Goal: Task Accomplishment & Management: Manage account settings

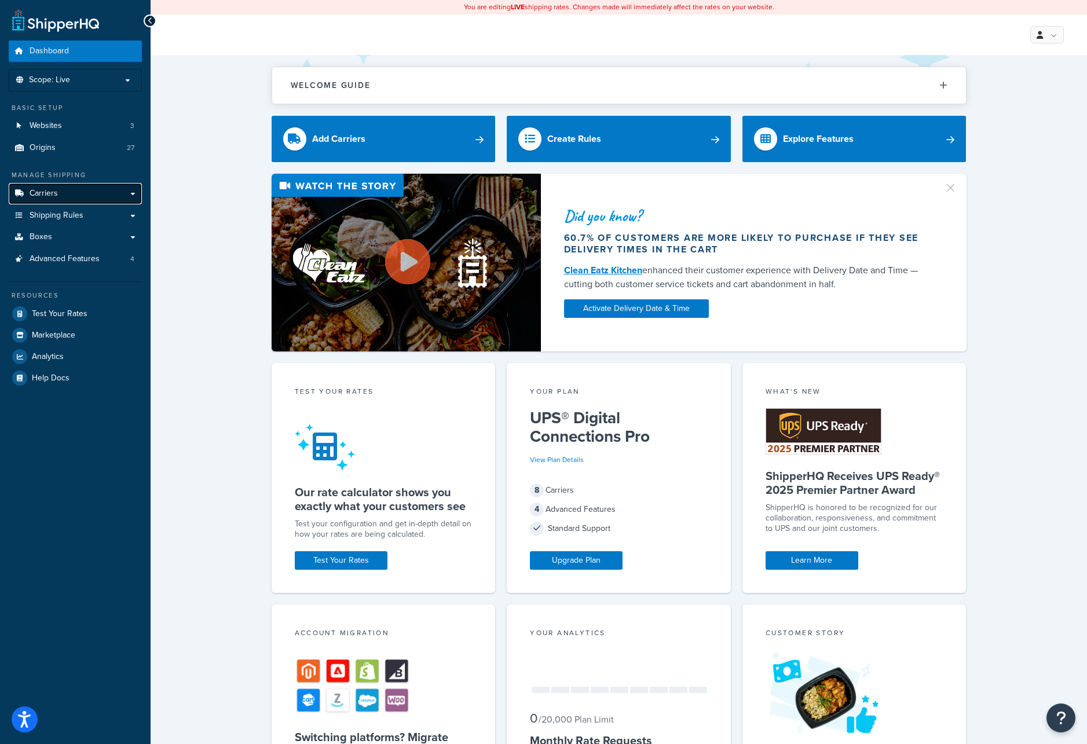
click at [56, 193] on span "Carriers" at bounding box center [44, 194] width 28 height 10
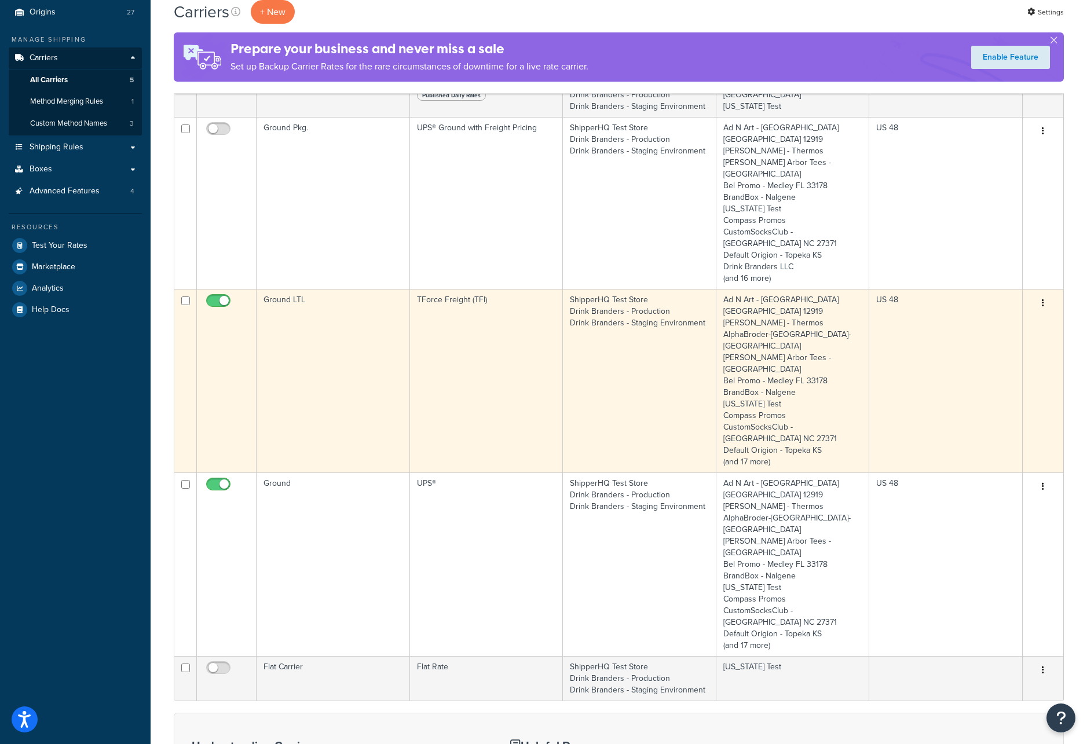
scroll to position [142, 0]
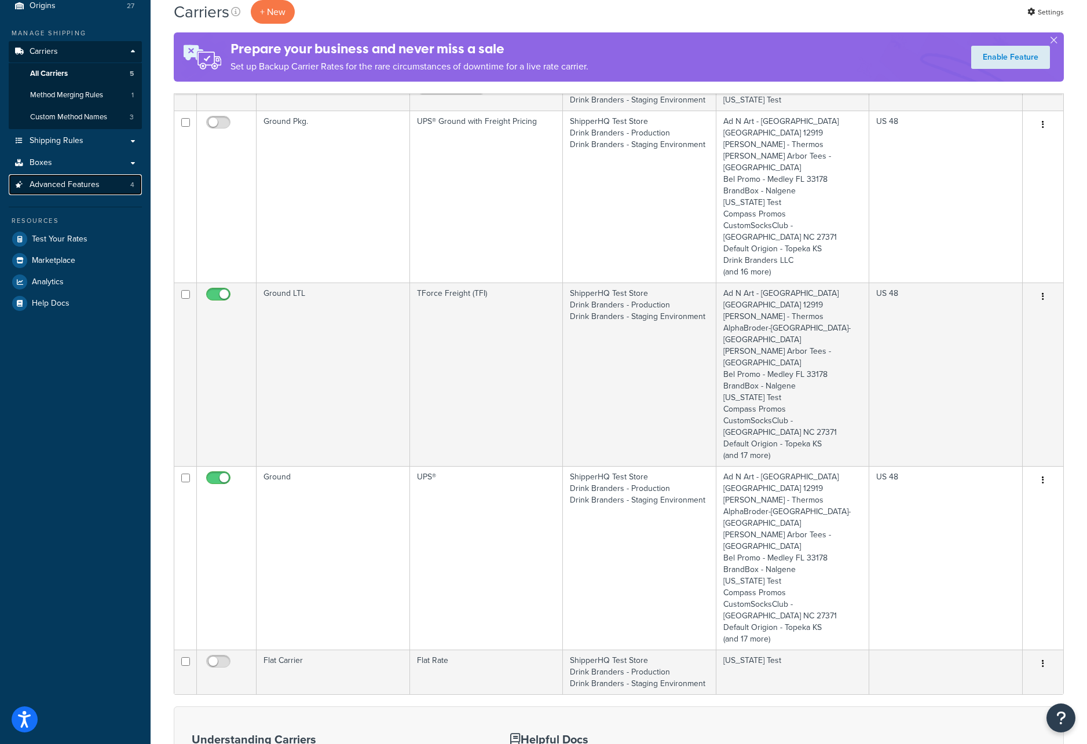
click at [71, 185] on span "Advanced Features" at bounding box center [65, 185] width 70 height 10
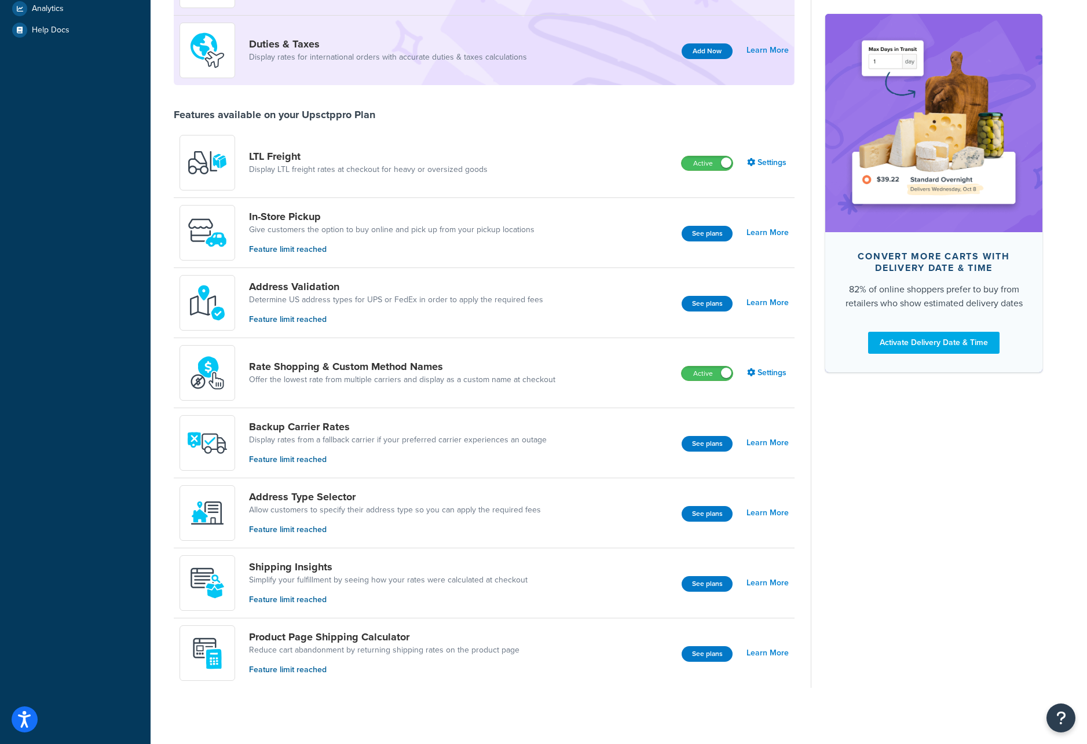
scroll to position [350, 0]
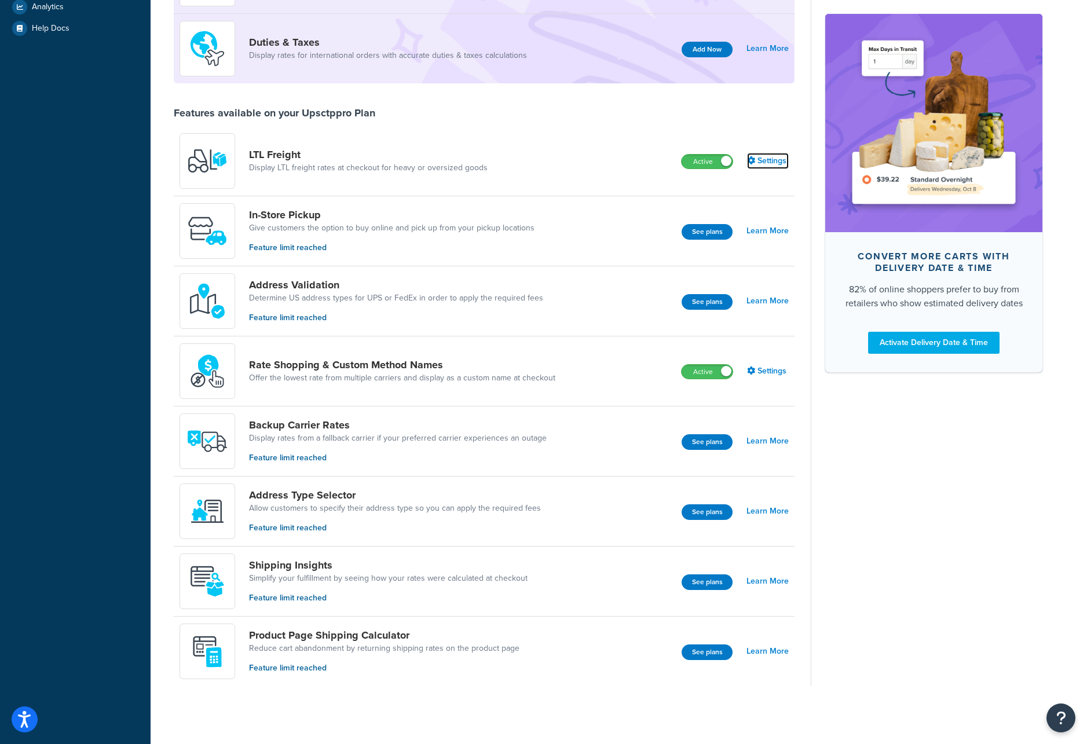
click at [765, 160] on link "Settings" at bounding box center [768, 161] width 42 height 16
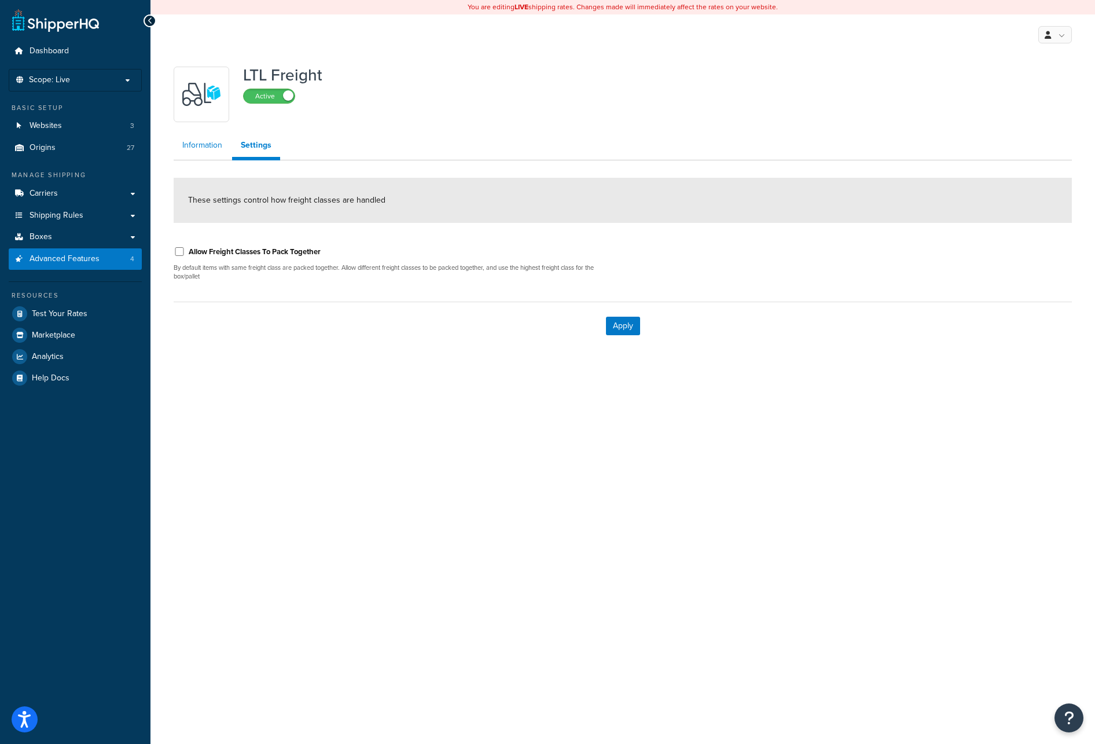
click at [201, 146] on link "Information" at bounding box center [202, 145] width 57 height 23
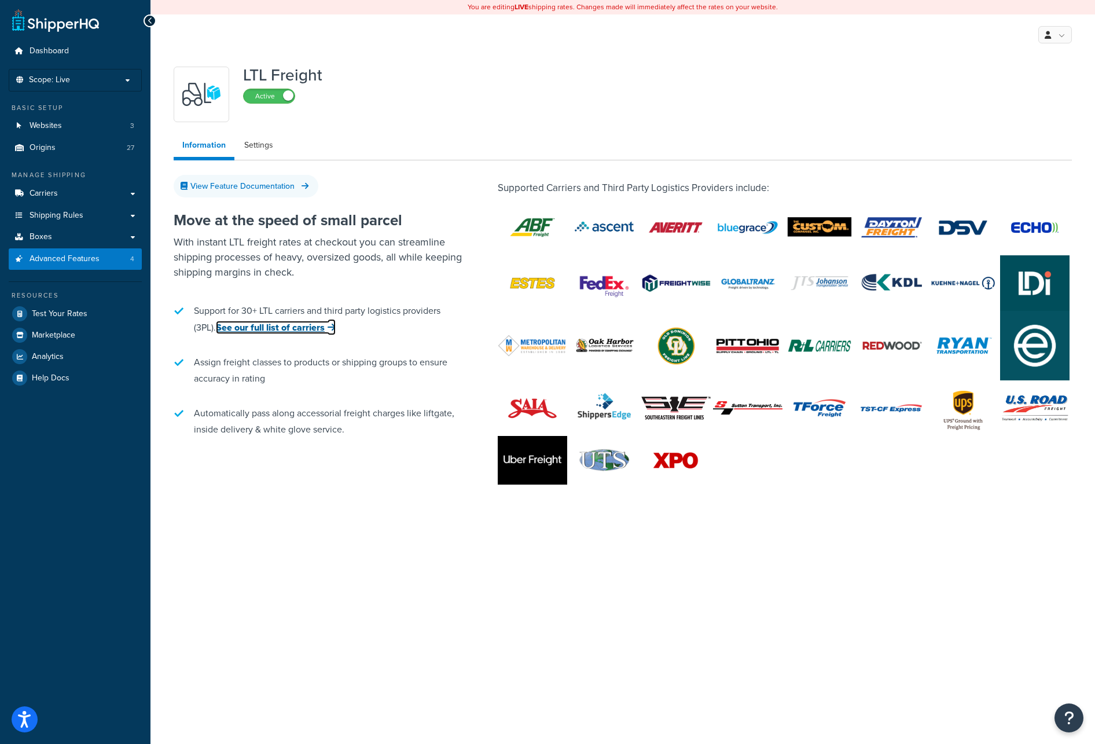
click at [266, 327] on link "See our full list of carriers" at bounding box center [276, 327] width 120 height 13
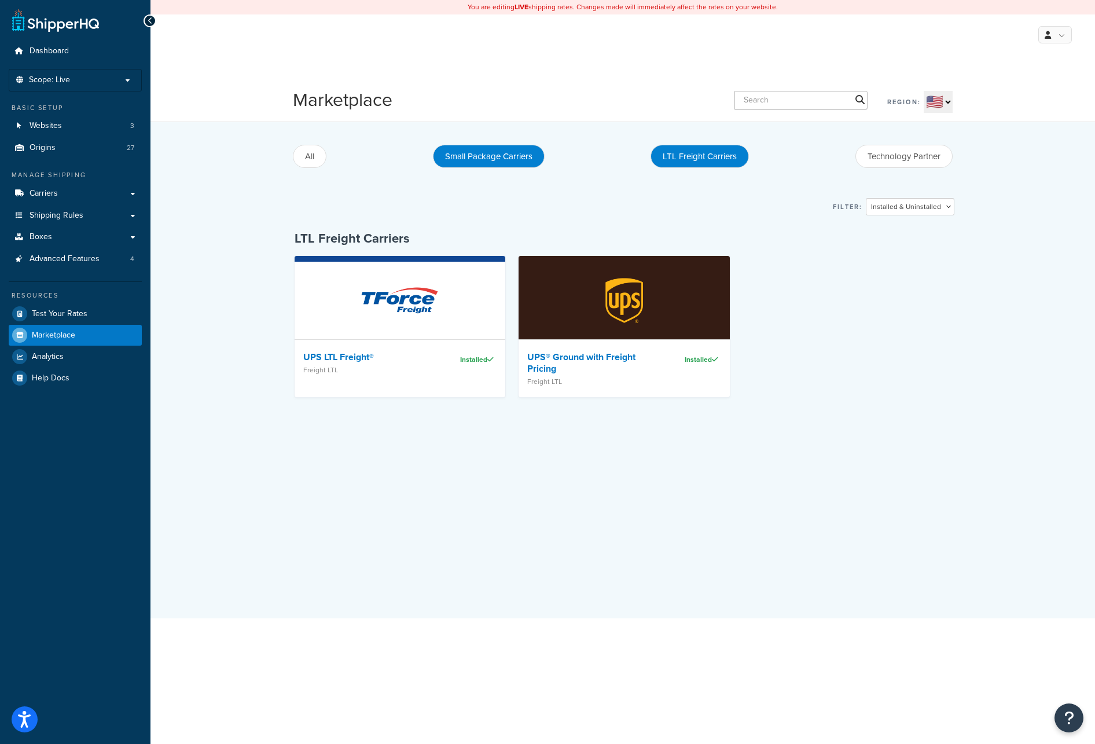
click at [484, 156] on button "Small Package Carriers" at bounding box center [489, 156] width 112 height 23
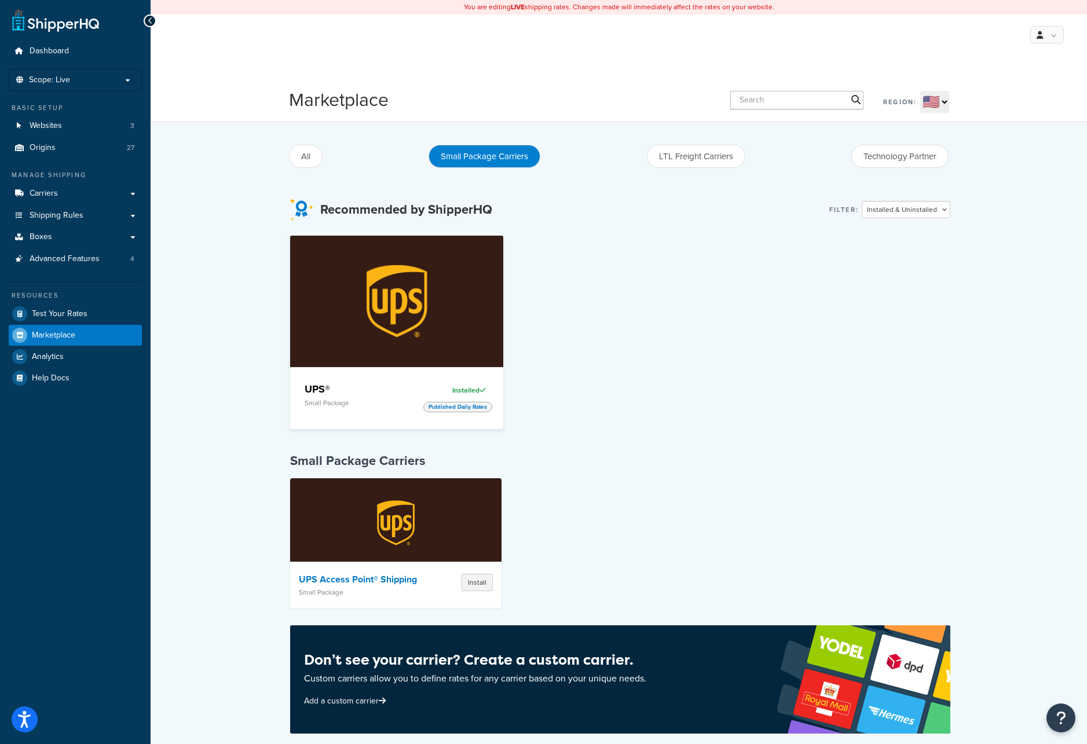
scroll to position [19, 0]
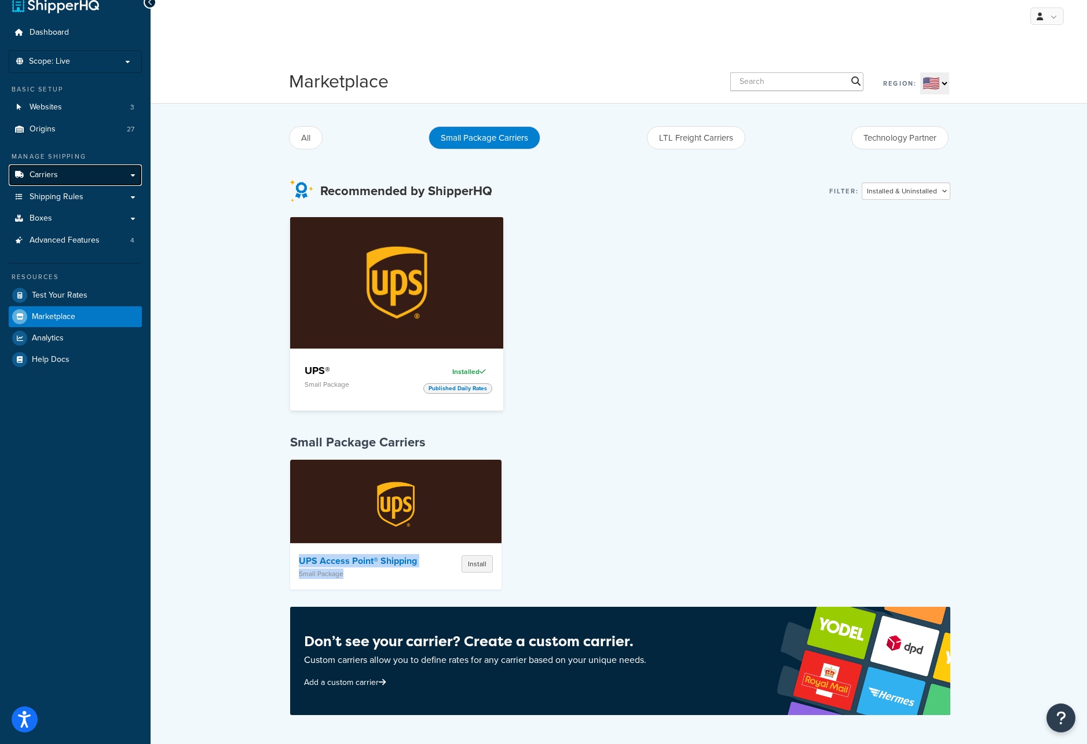
click at [43, 175] on span "Carriers" at bounding box center [44, 175] width 28 height 10
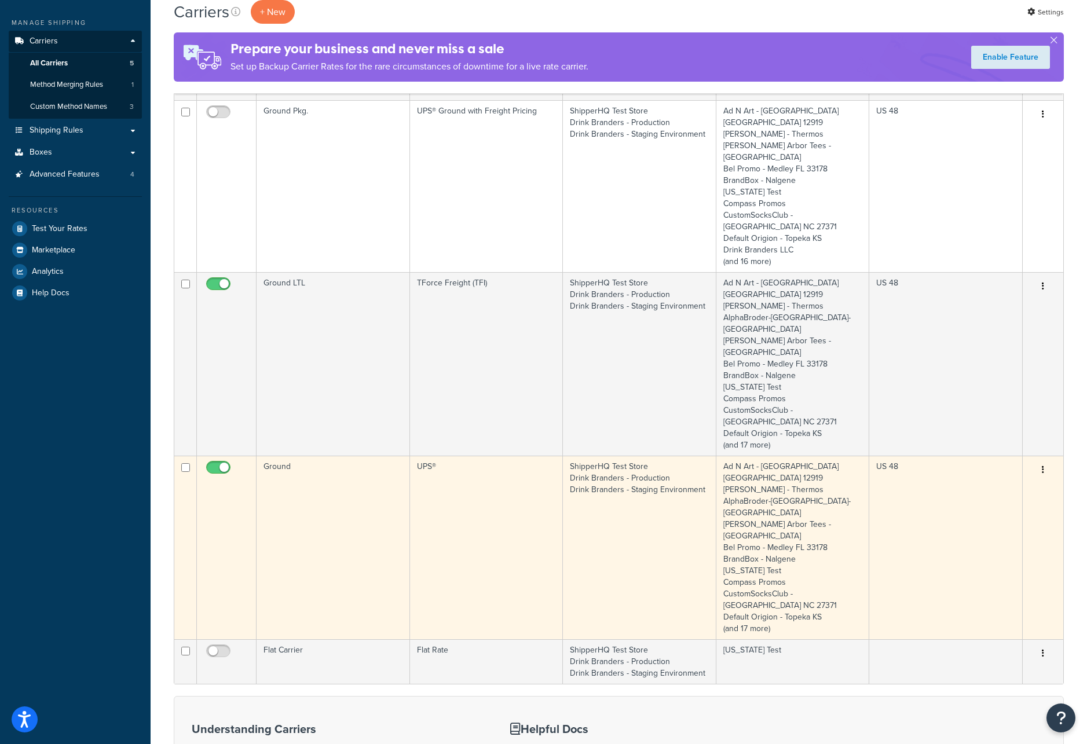
scroll to position [152, 0]
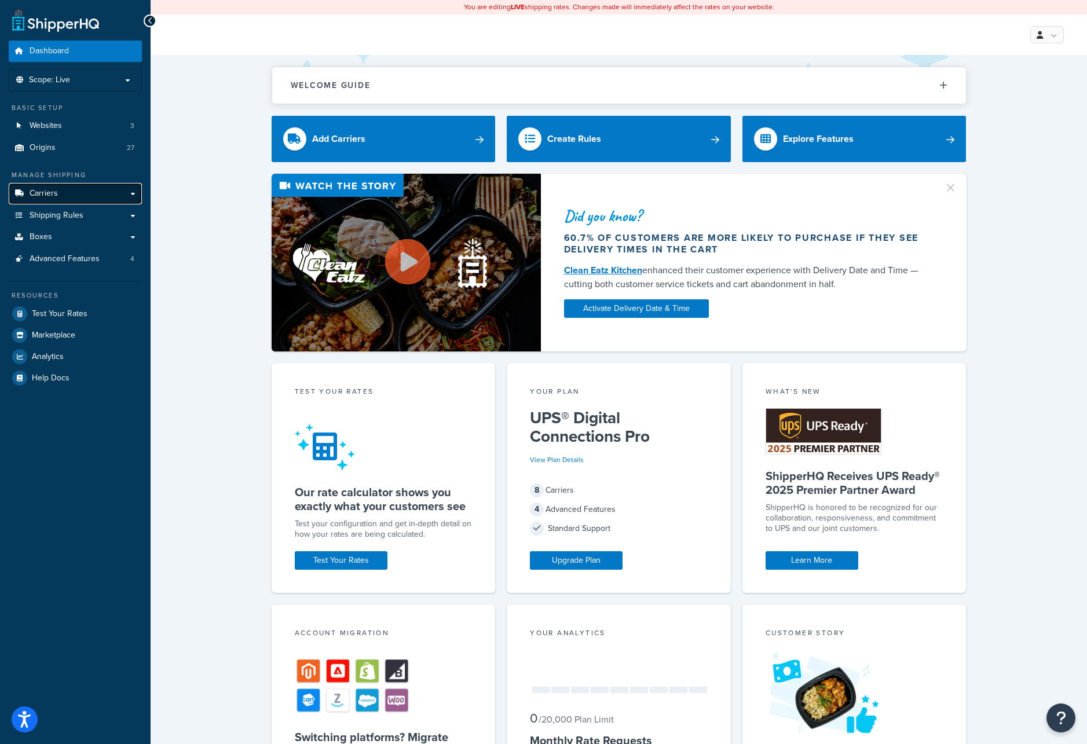
click at [43, 192] on span "Carriers" at bounding box center [44, 194] width 28 height 10
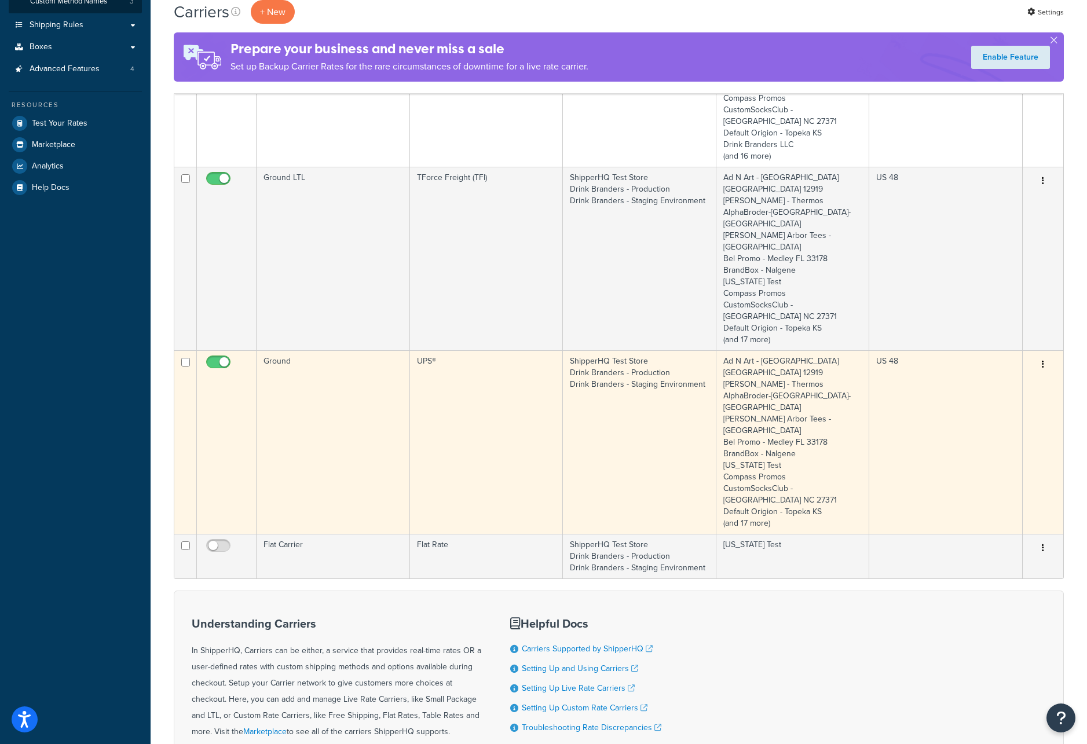
scroll to position [266, 0]
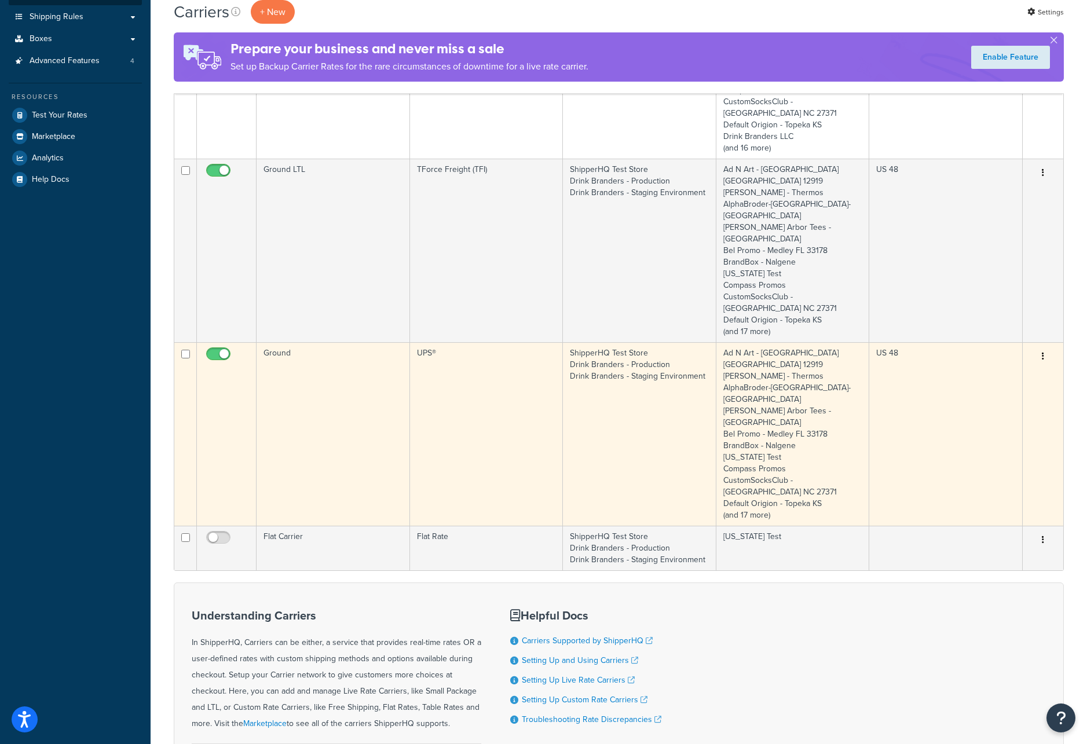
click at [346, 342] on td "Ground" at bounding box center [332, 434] width 153 height 184
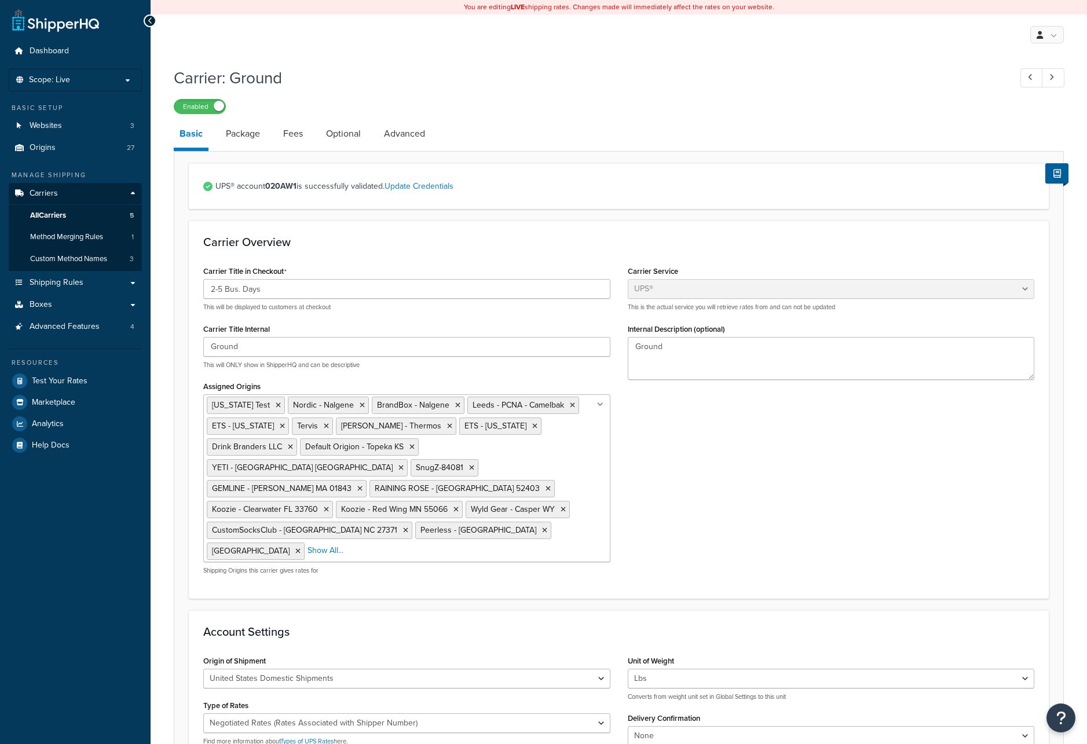
select select "ups"
select select "06"
click at [240, 133] on link "Package" at bounding box center [243, 134] width 46 height 28
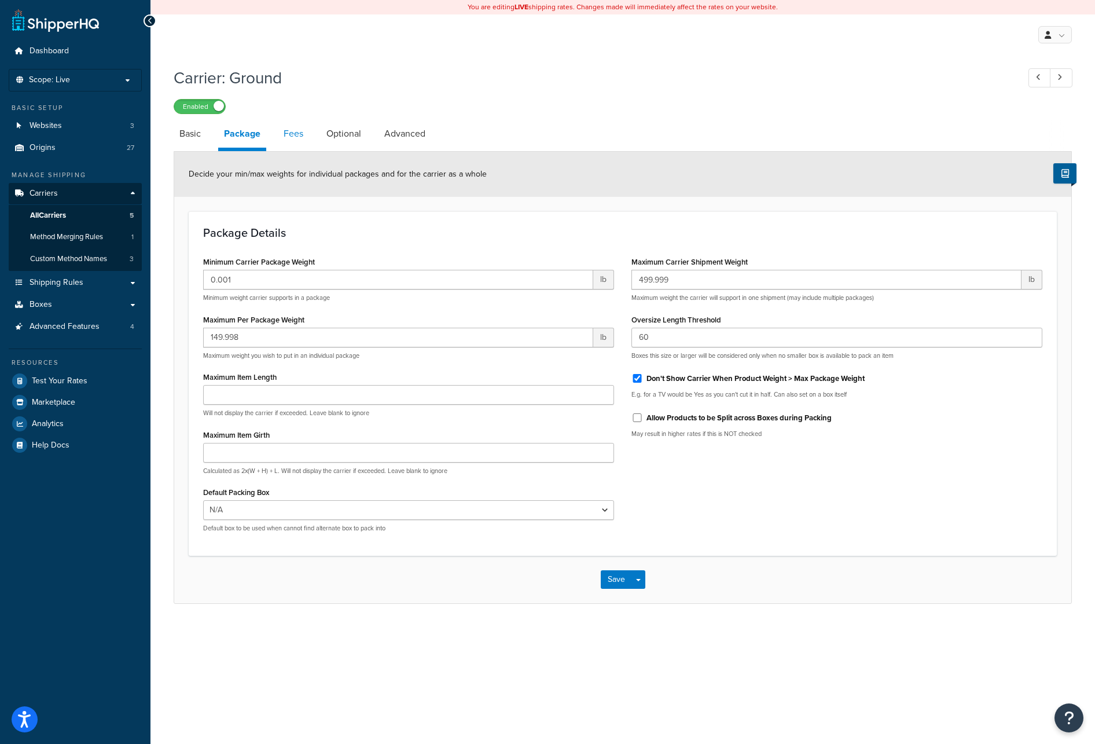
click at [288, 135] on link "Fees" at bounding box center [293, 134] width 31 height 28
select select "AFTER"
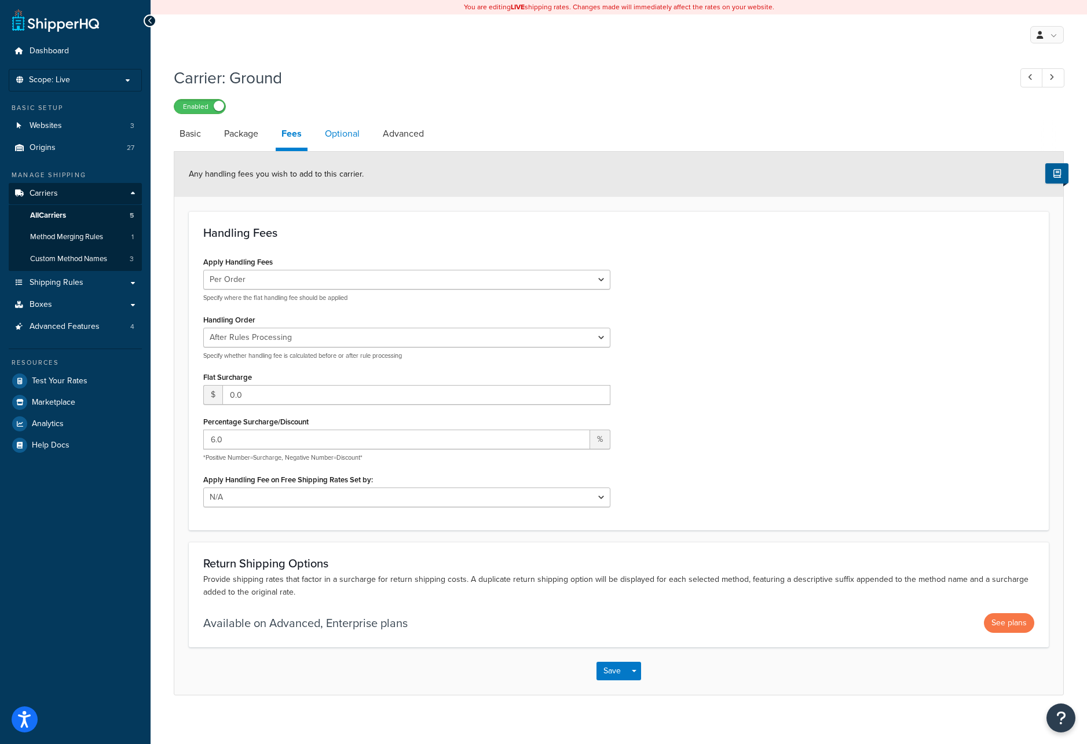
click at [340, 134] on link "Optional" at bounding box center [342, 134] width 46 height 28
select select "business"
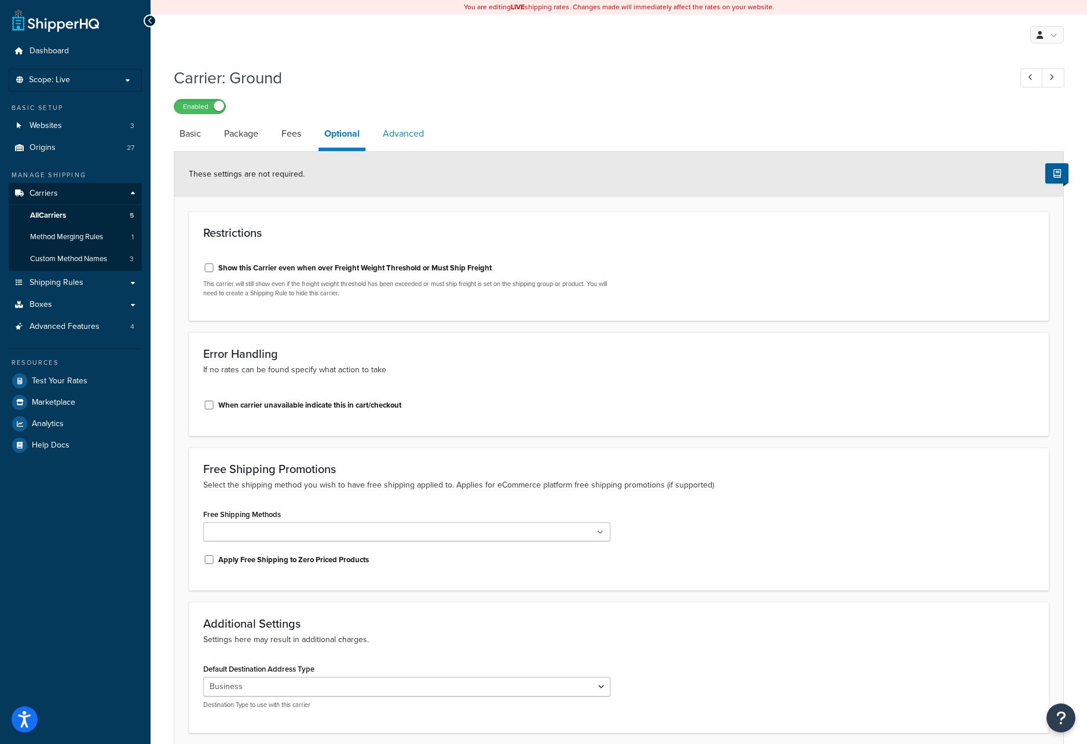
click at [405, 134] on link "Advanced" at bounding box center [403, 134] width 53 height 28
select select "false"
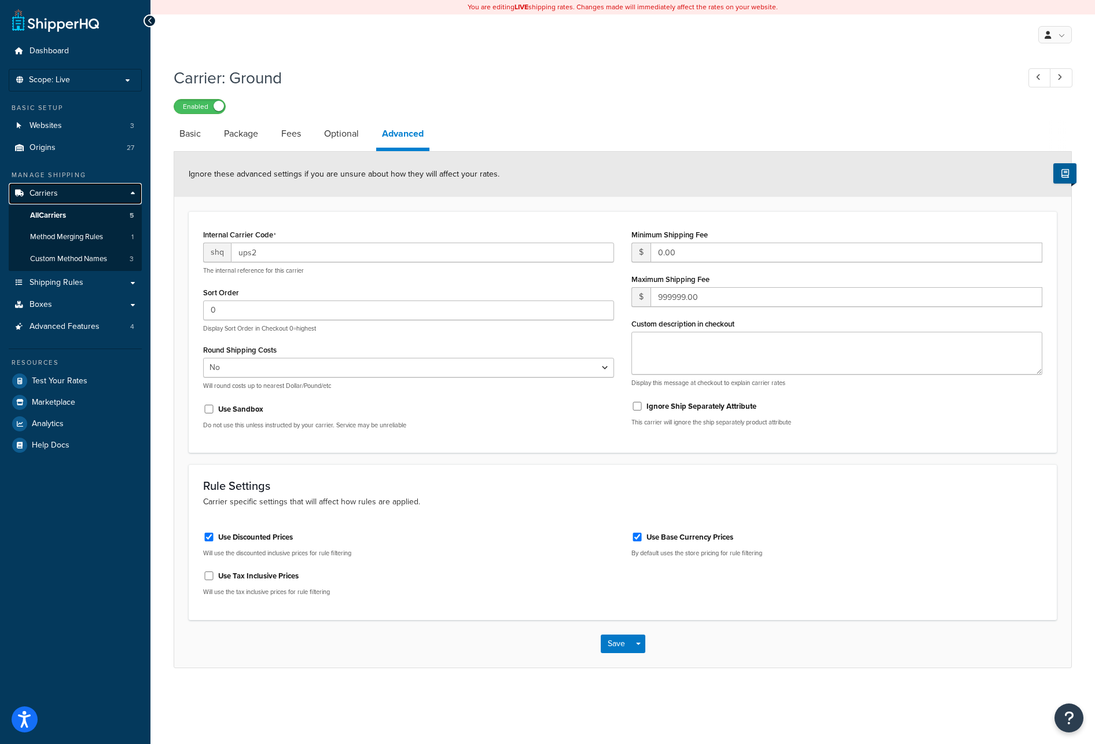
click at [43, 192] on span "Carriers" at bounding box center [44, 194] width 28 height 10
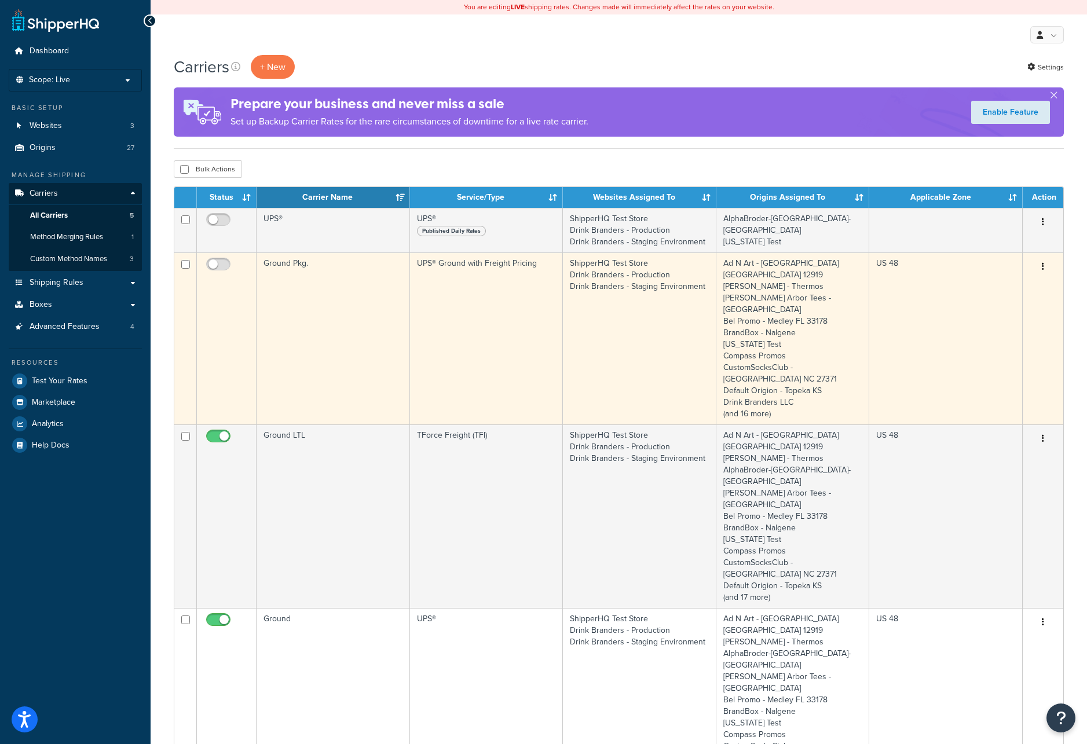
click at [492, 319] on td "UPS® Ground with Freight Pricing" at bounding box center [486, 338] width 153 height 172
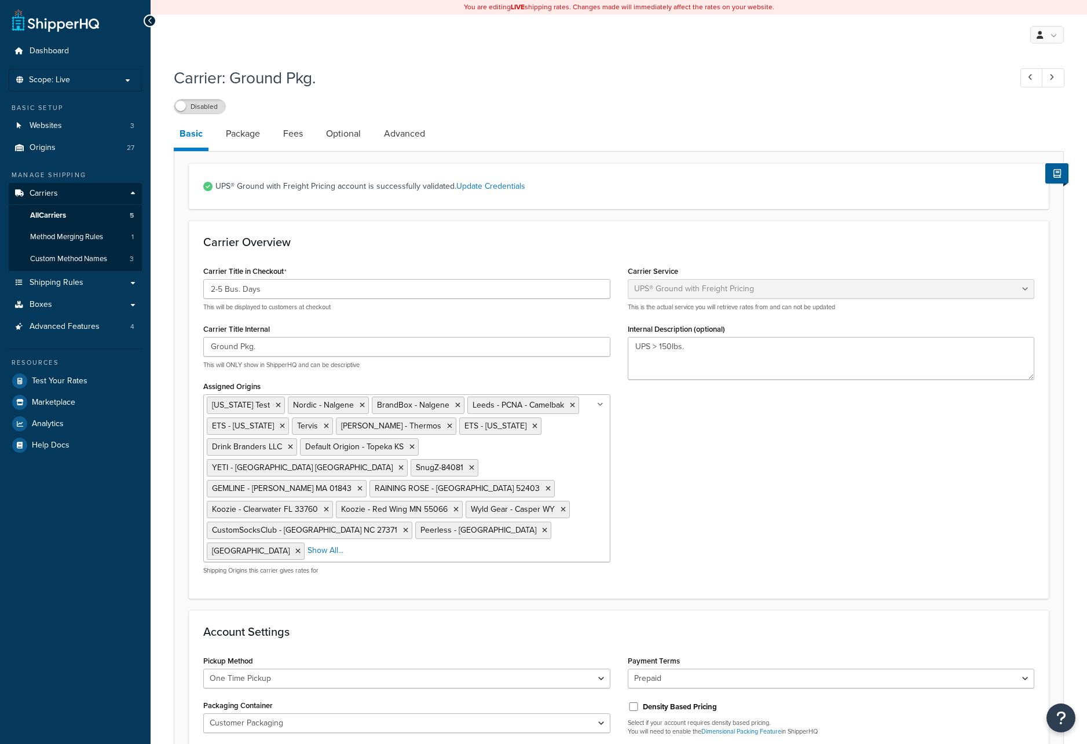
select select "upsGroundFreight"
select select "06"
click at [245, 137] on link "Package" at bounding box center [243, 134] width 46 height 28
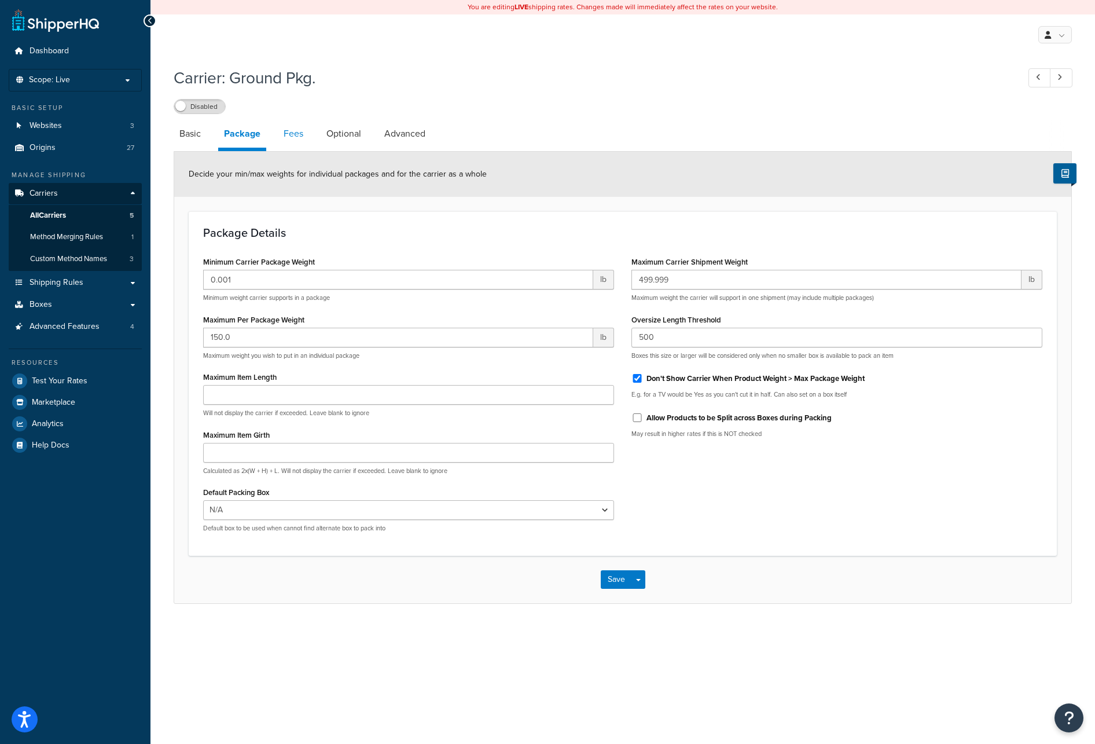
click at [299, 137] on link "Fees" at bounding box center [293, 134] width 31 height 28
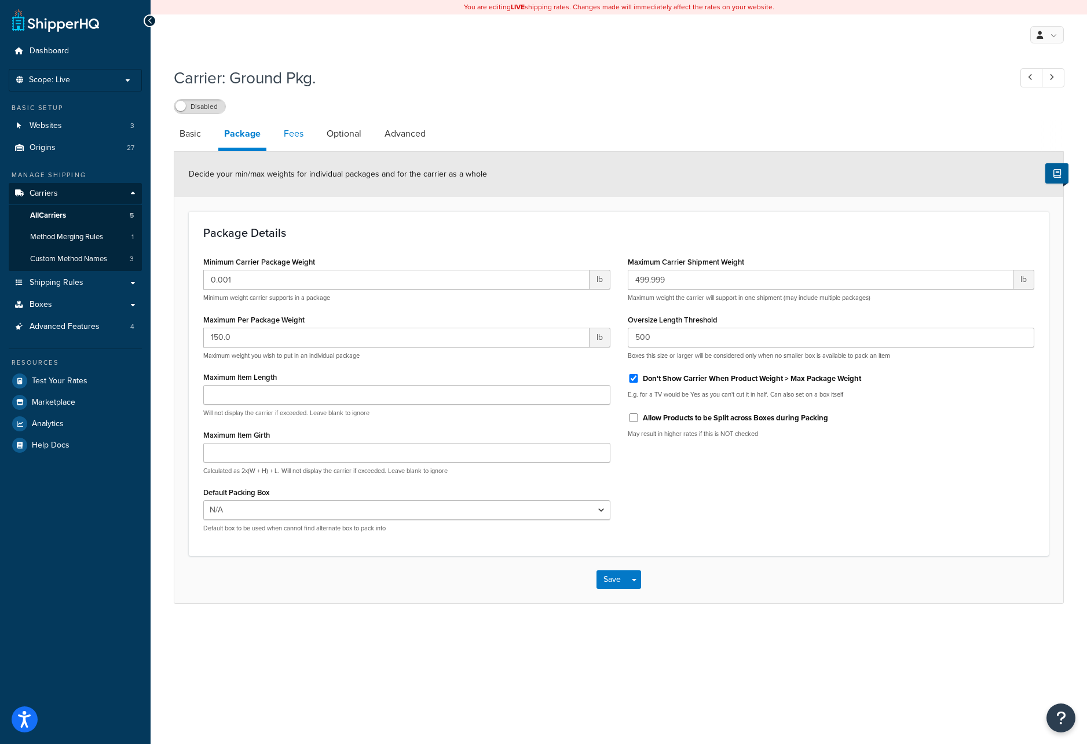
select select "AFTER"
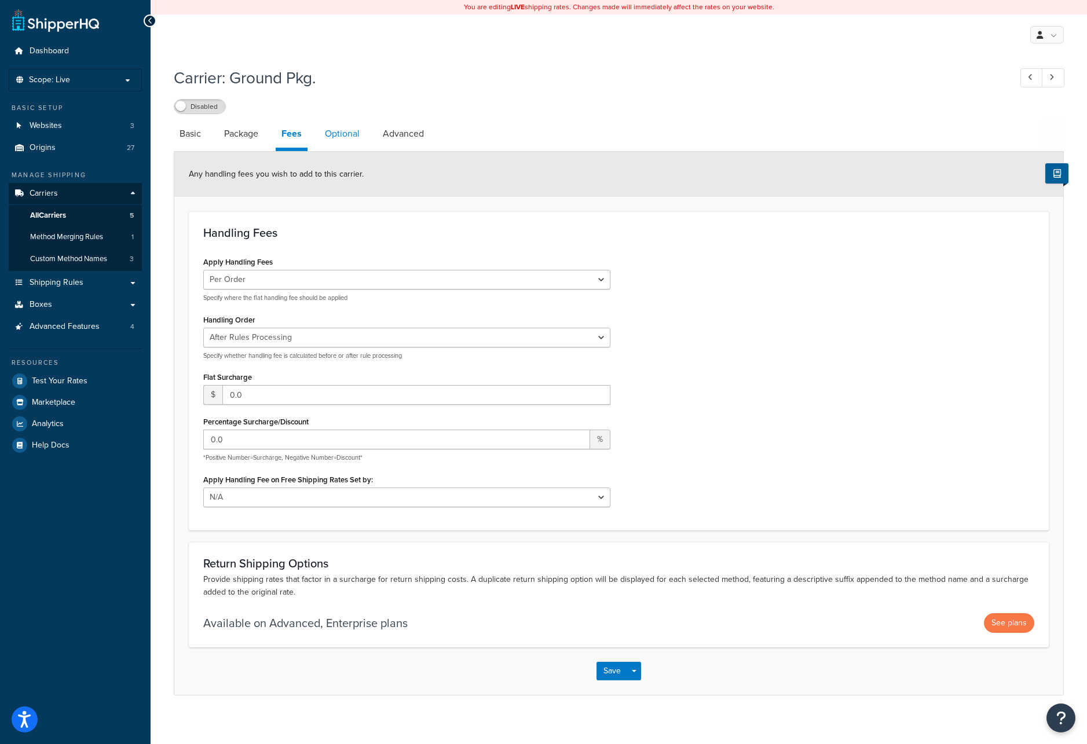
click at [343, 136] on link "Optional" at bounding box center [342, 134] width 46 height 28
select select "business"
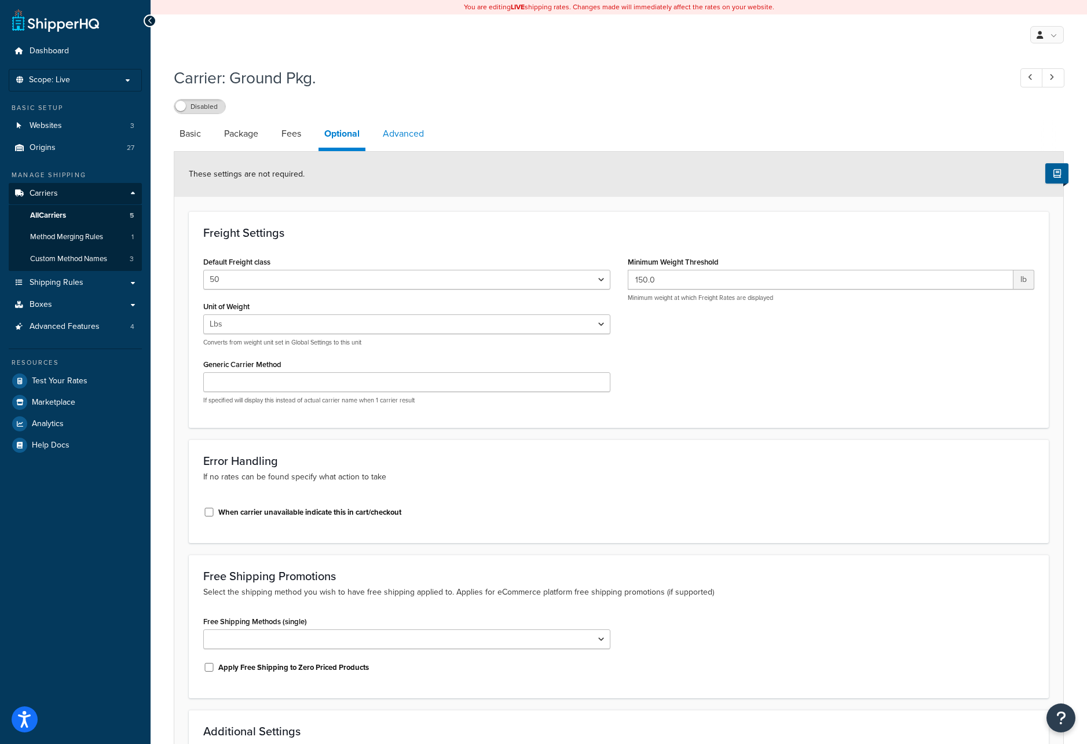
click at [403, 134] on link "Advanced" at bounding box center [403, 134] width 53 height 28
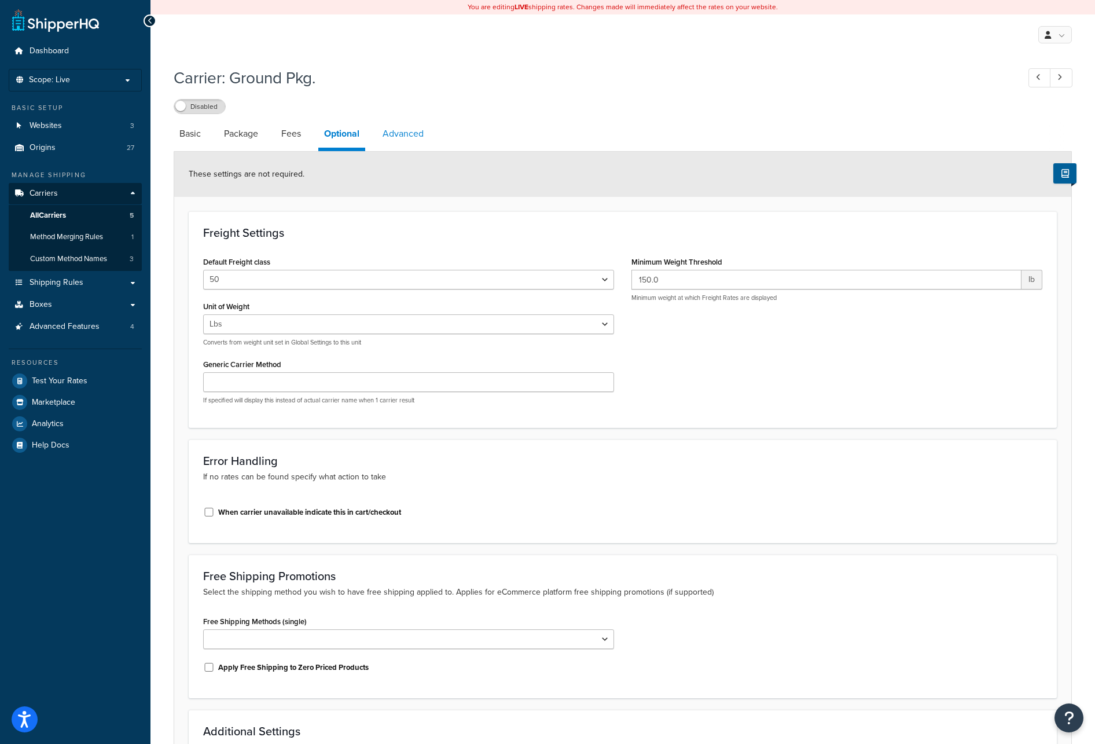
select select "false"
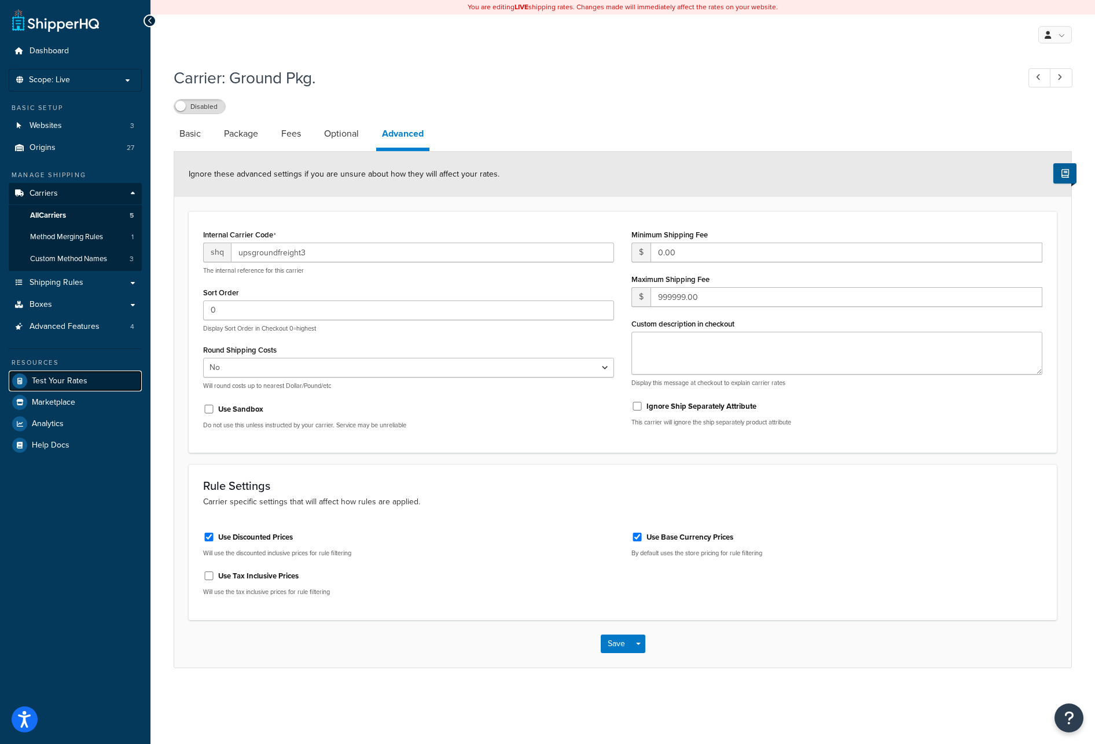
click at [53, 379] on span "Test Your Rates" at bounding box center [60, 381] width 56 height 10
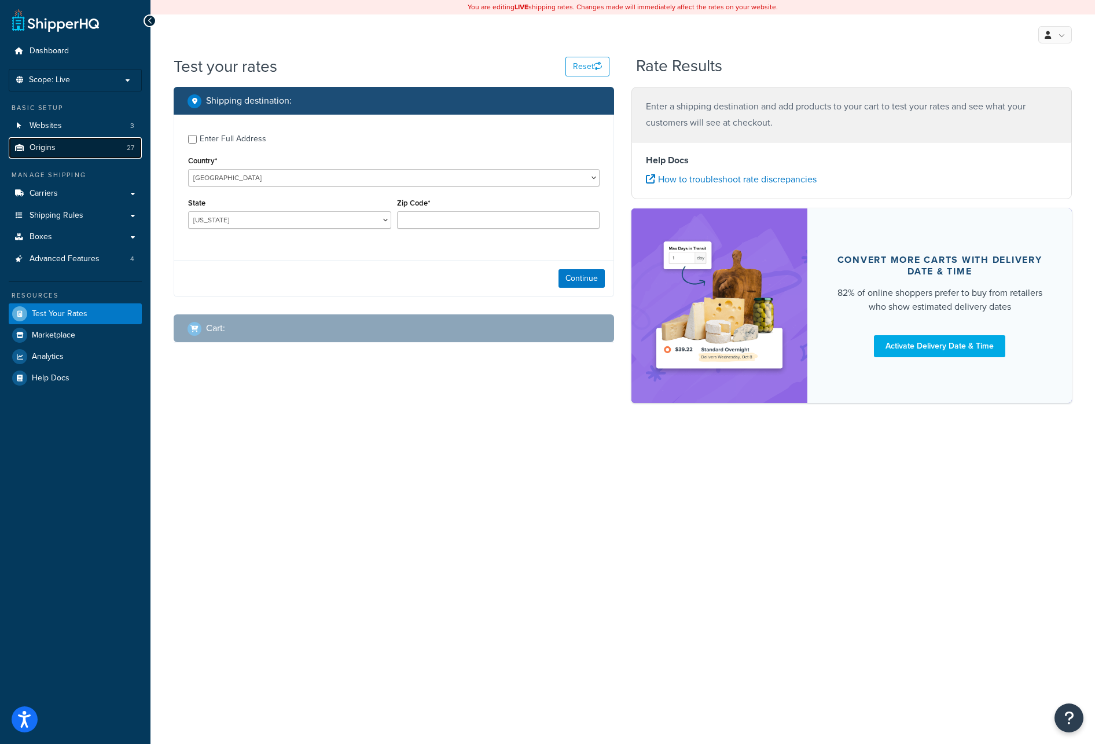
click at [47, 146] on span "Origins" at bounding box center [43, 148] width 26 height 10
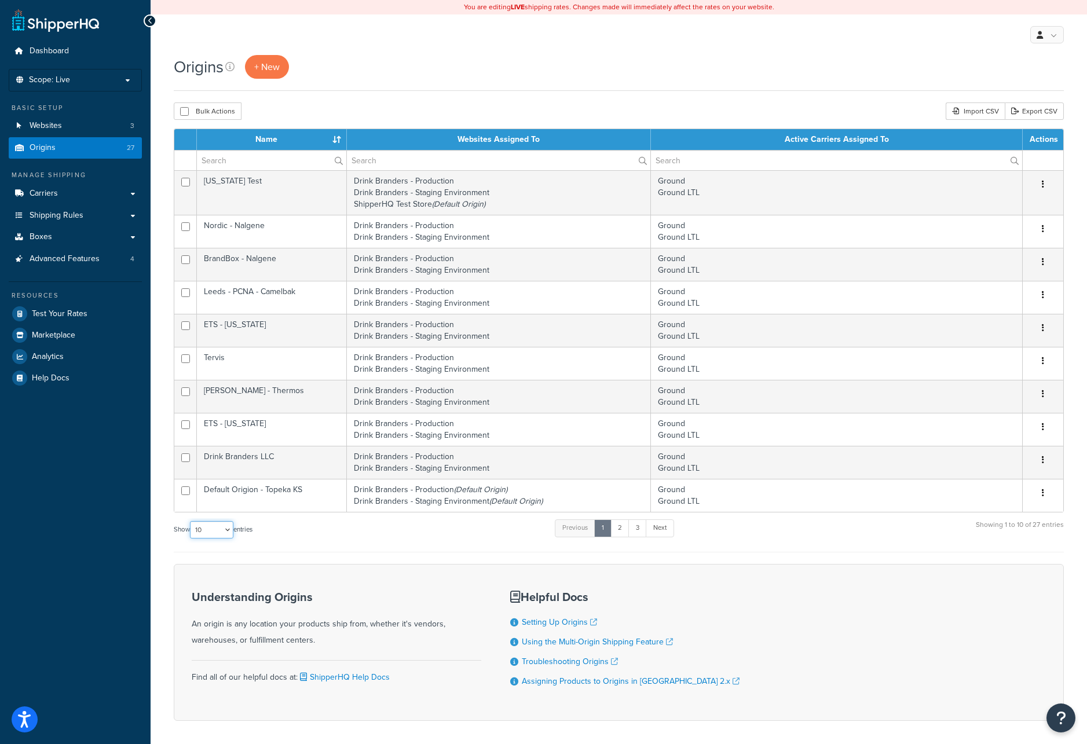
click at [229, 532] on select "10 15 25 50 100 1000" at bounding box center [211, 529] width 43 height 17
select select "100"
click at [191, 521] on select "10 15 25 50 100 1000" at bounding box center [211, 529] width 43 height 17
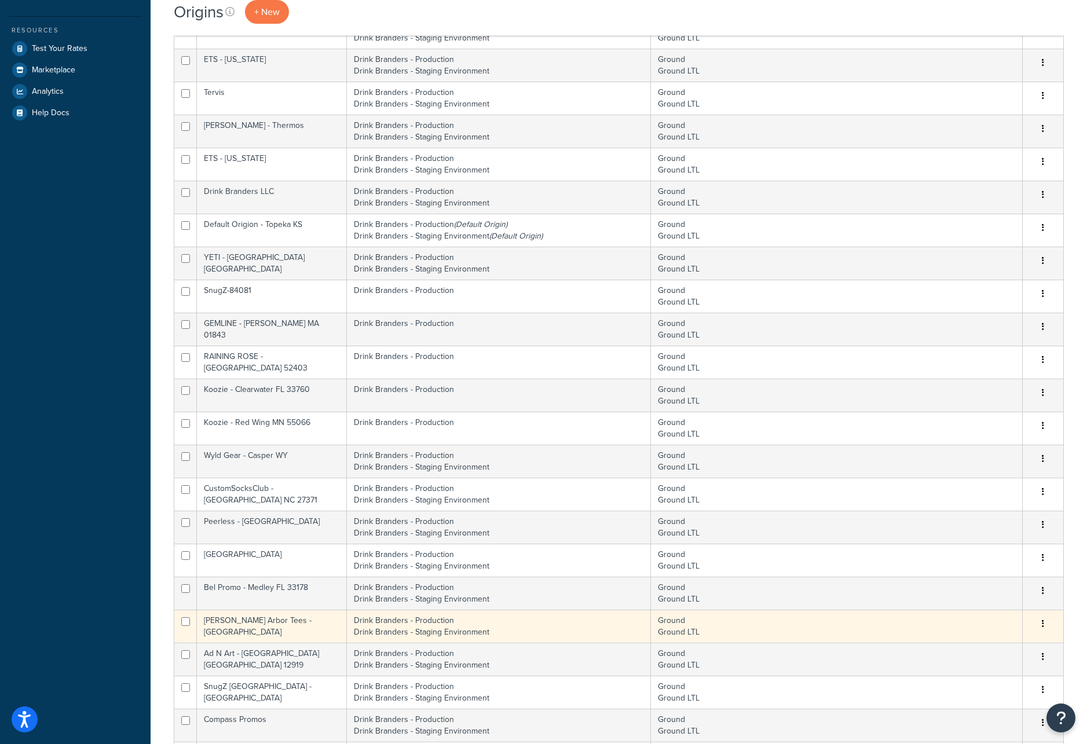
scroll to position [266, 0]
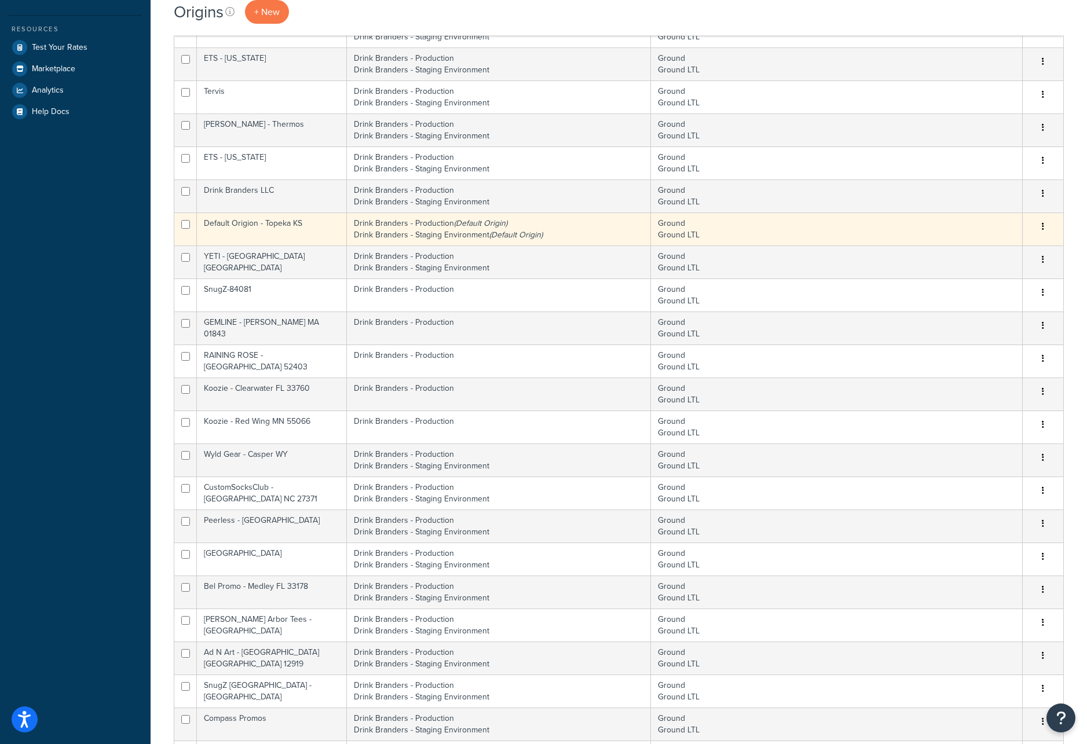
click at [253, 227] on td "Default Origion - Topeka KS" at bounding box center [272, 228] width 150 height 33
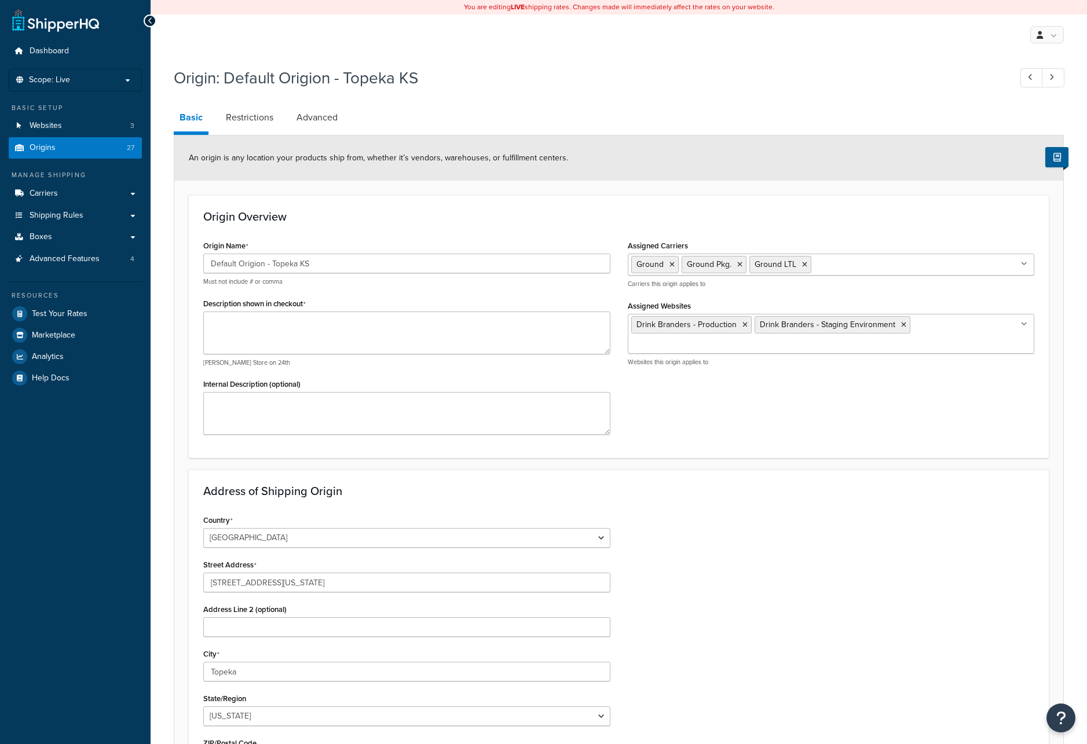
select select "16"
click at [318, 265] on input "Default Origion - Topeka KS" at bounding box center [406, 264] width 407 height 20
drag, startPoint x: 327, startPoint y: 265, endPoint x: 210, endPoint y: 266, distance: 117.0
click at [210, 266] on input "Default Origion - Topeka KS" at bounding box center [406, 264] width 407 height 20
click at [41, 147] on span "Origins" at bounding box center [43, 148] width 26 height 10
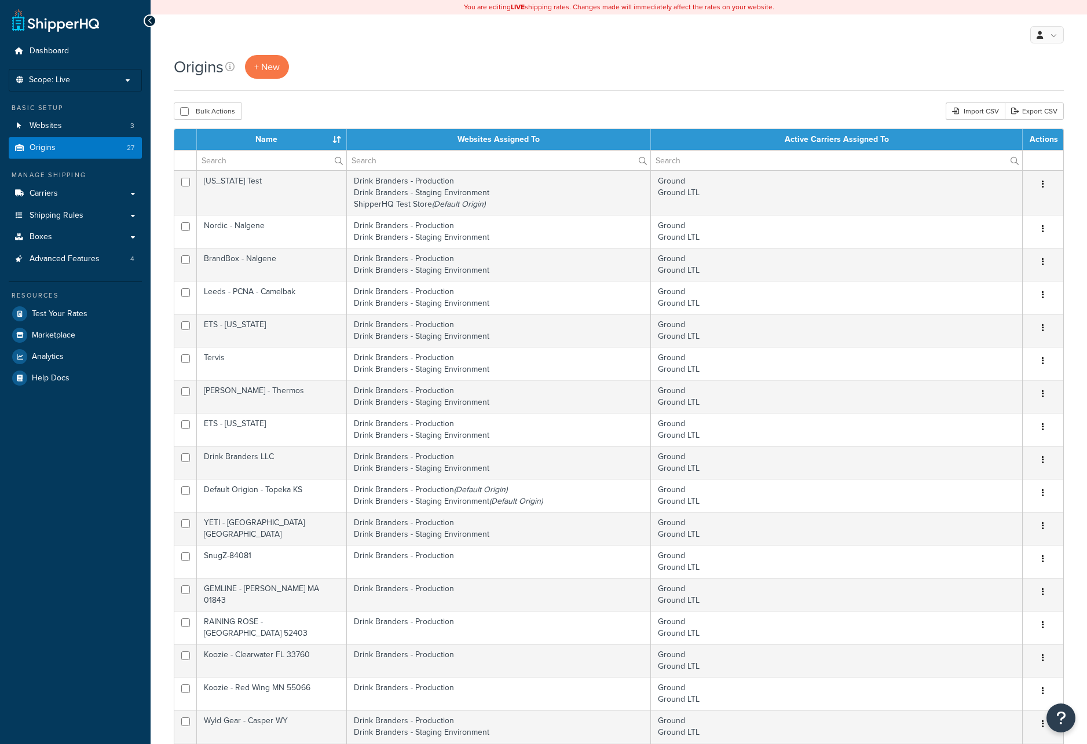
select select "100"
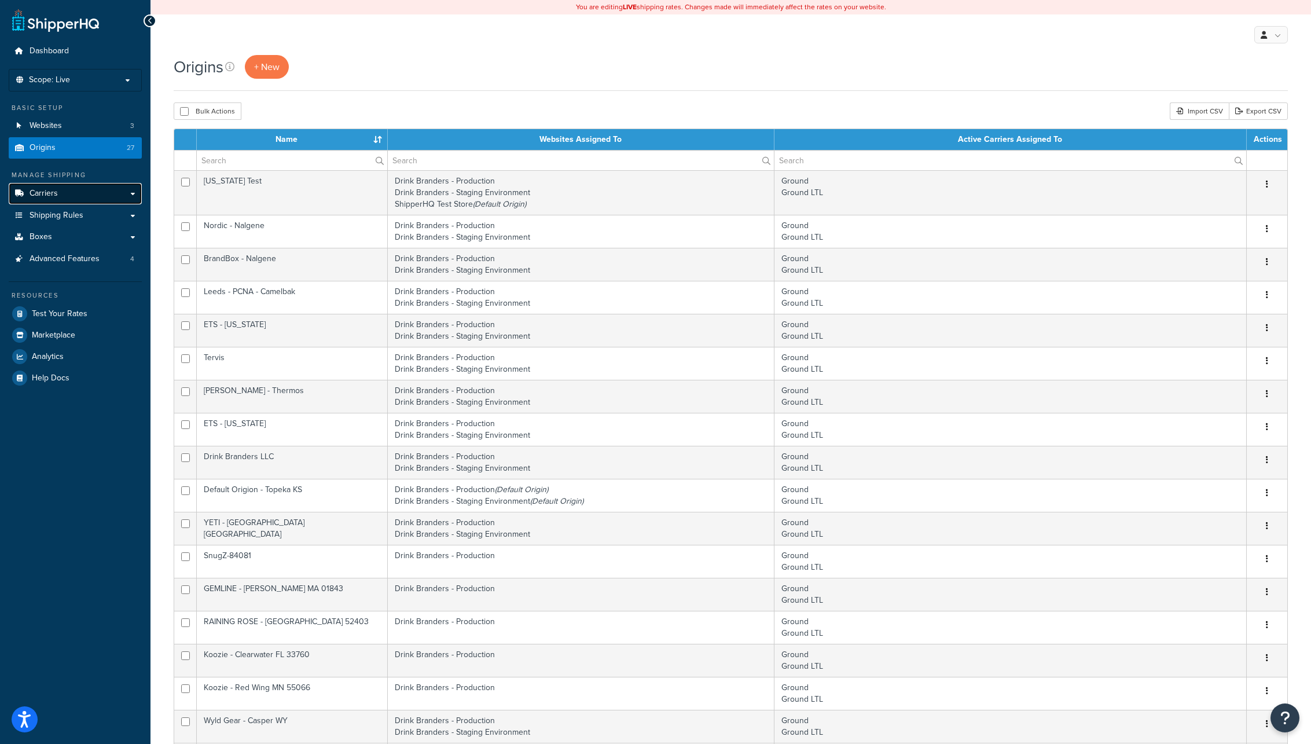
click at [54, 192] on span "Carriers" at bounding box center [44, 194] width 28 height 10
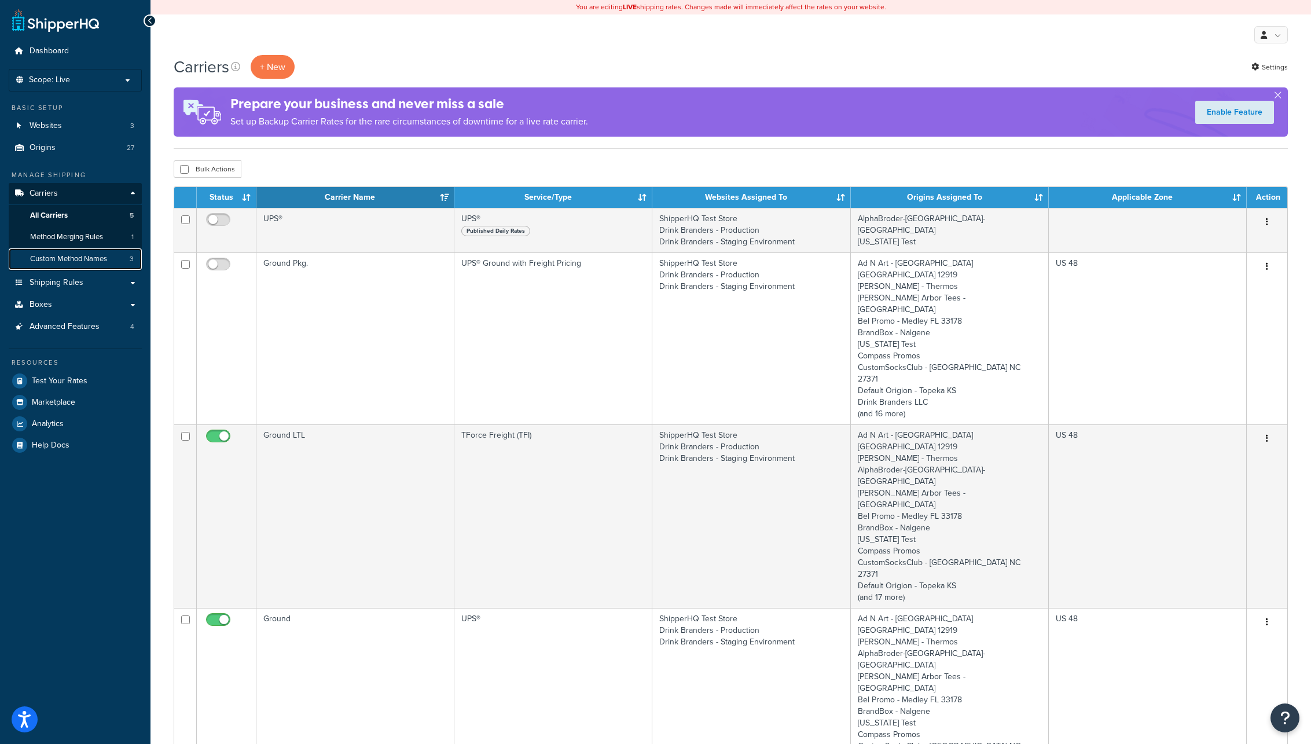
click at [52, 258] on span "Custom Method Names" at bounding box center [68, 259] width 77 height 10
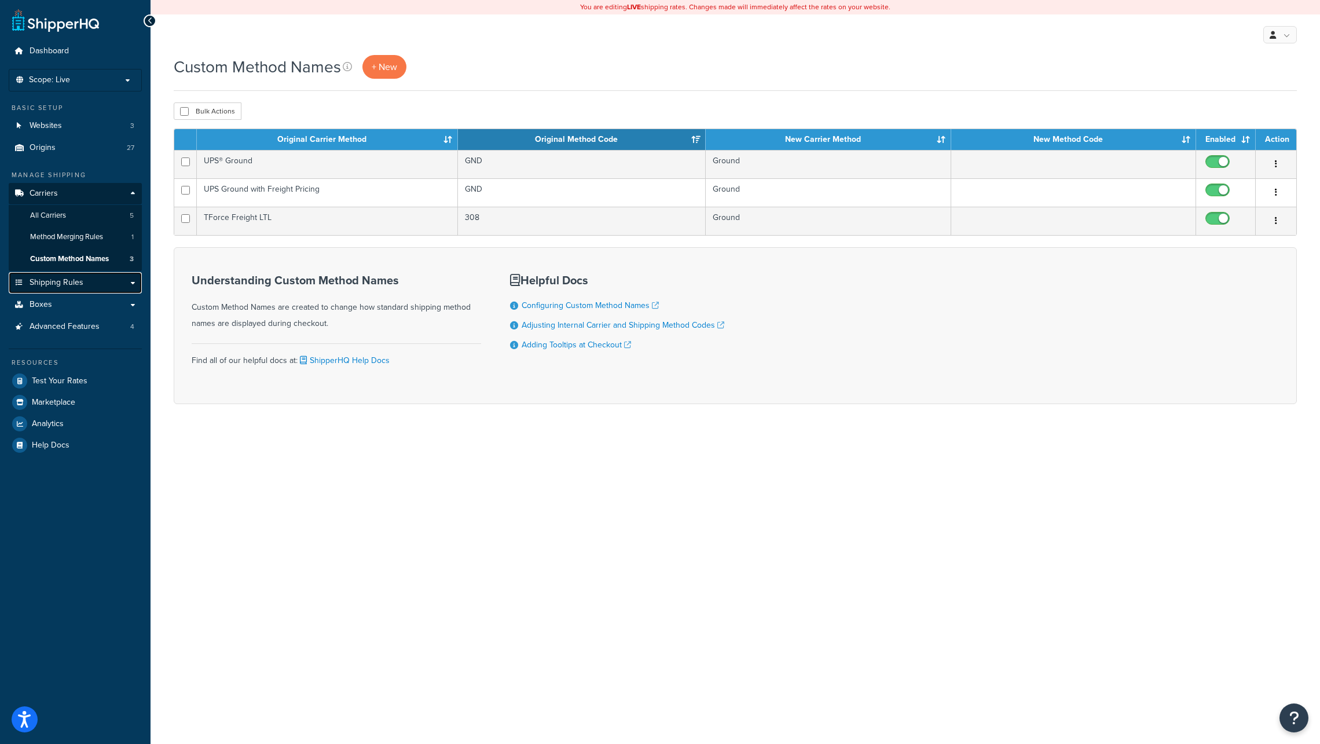
click at [57, 283] on span "Shipping Rules" at bounding box center [57, 283] width 54 height 10
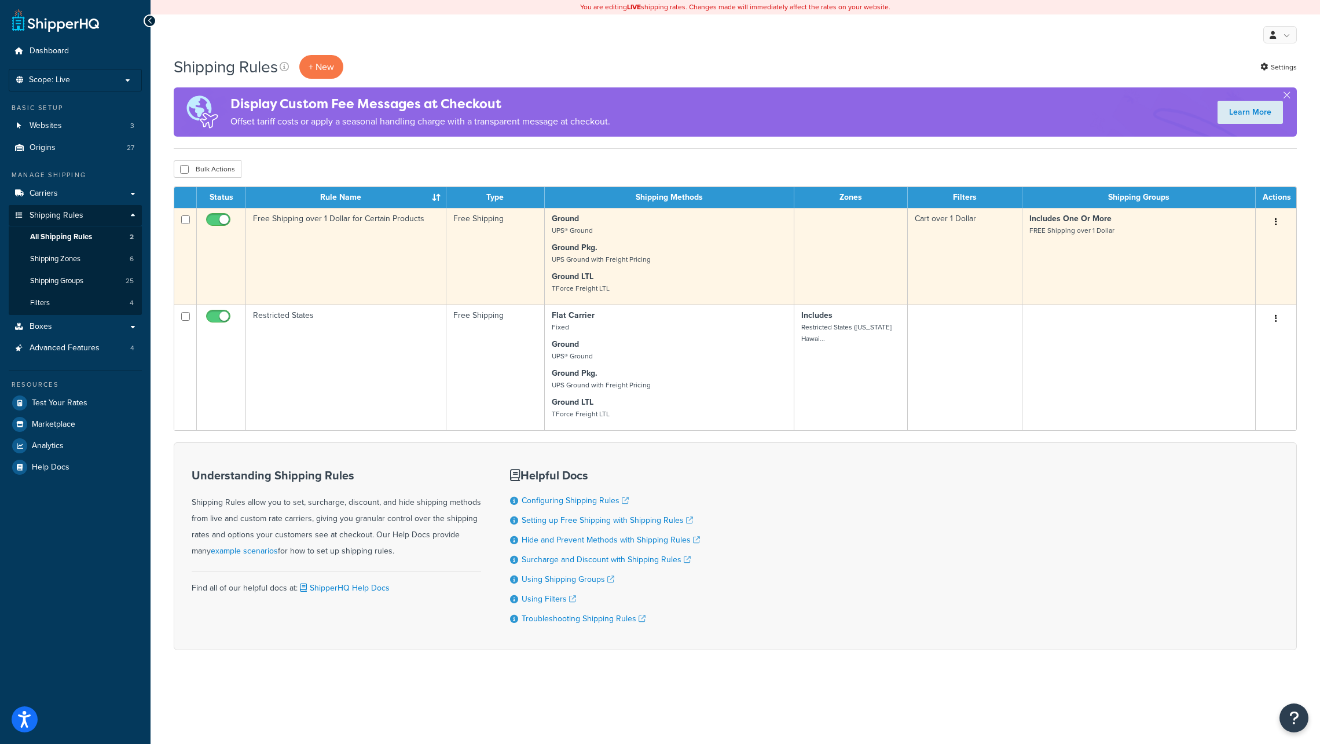
click at [361, 252] on td "Free Shipping over 1 Dollar for Certain Products" at bounding box center [346, 256] width 200 height 97
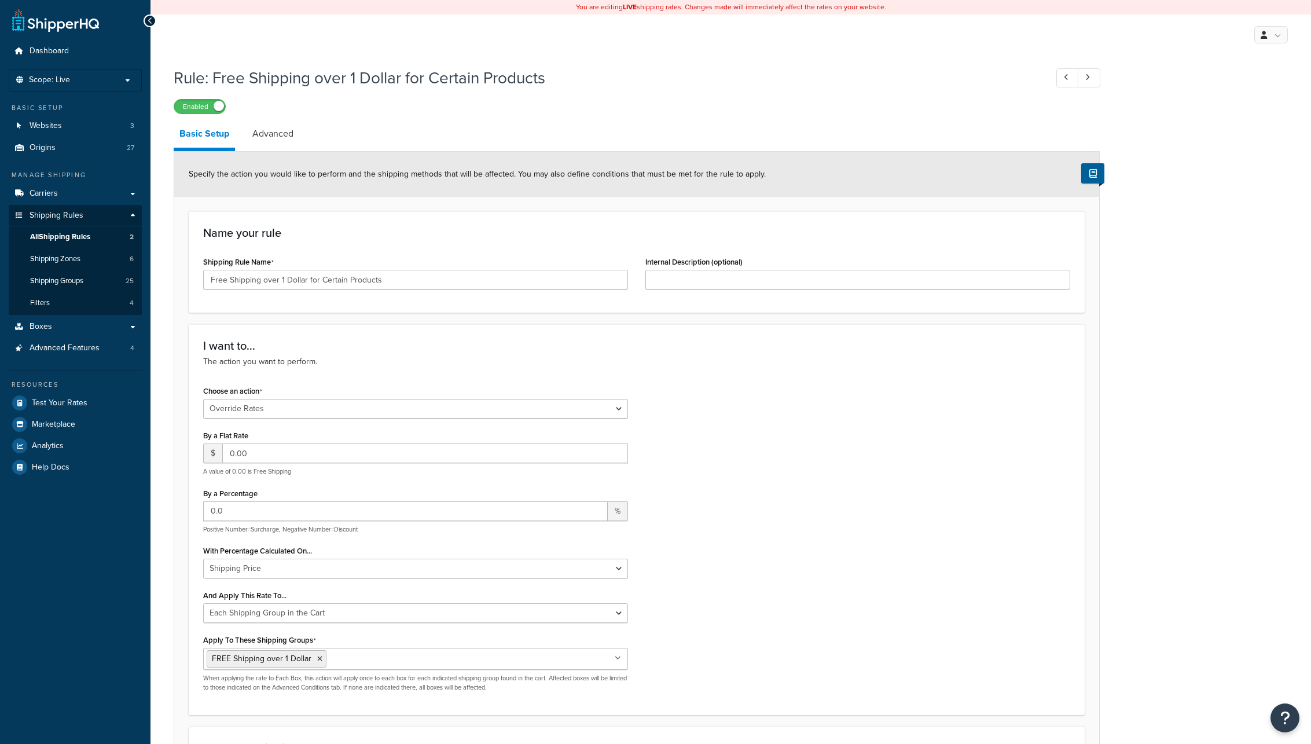
select select "OVERRIDE"
select select "SHIPPING_GROUP"
click at [54, 280] on span "Shipping Groups" at bounding box center [56, 281] width 53 height 10
click at [279, 137] on link "Advanced" at bounding box center [273, 134] width 53 height 28
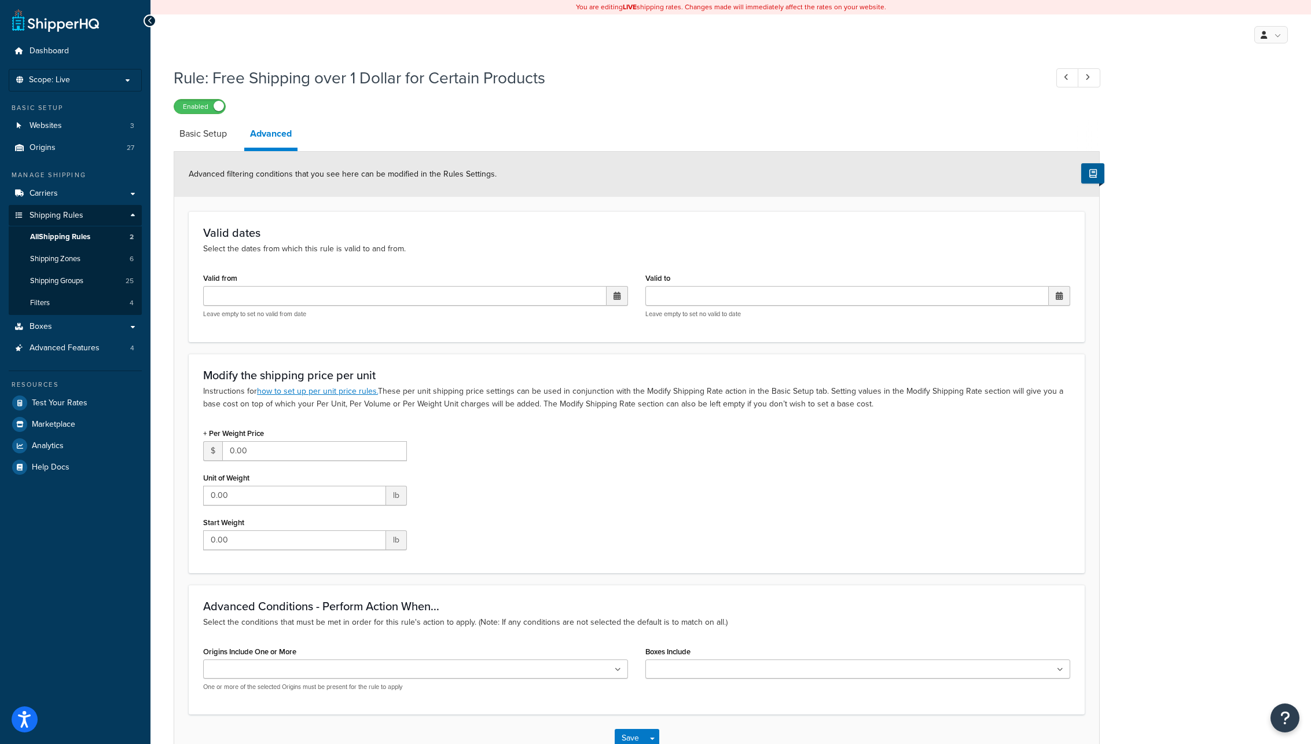
click at [148, 20] on icon at bounding box center [150, 21] width 5 height 8
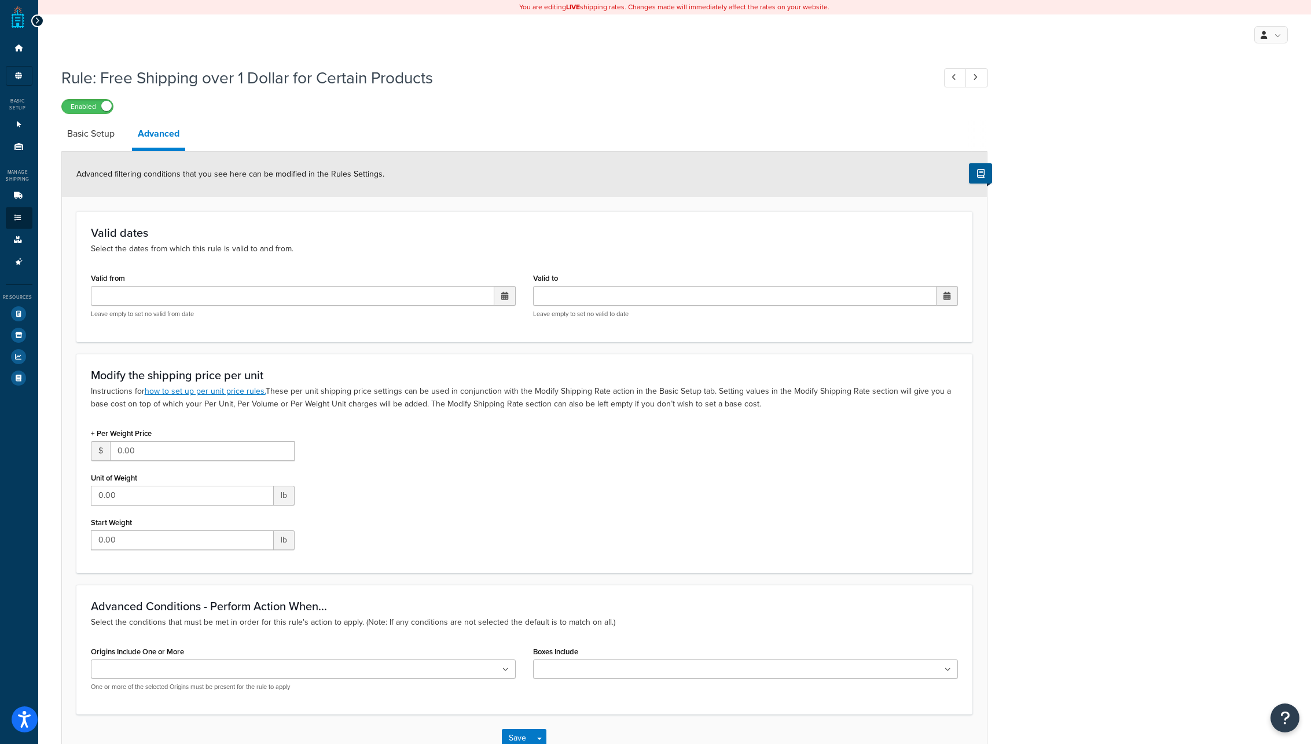
click at [36, 19] on icon at bounding box center [37, 21] width 5 height 8
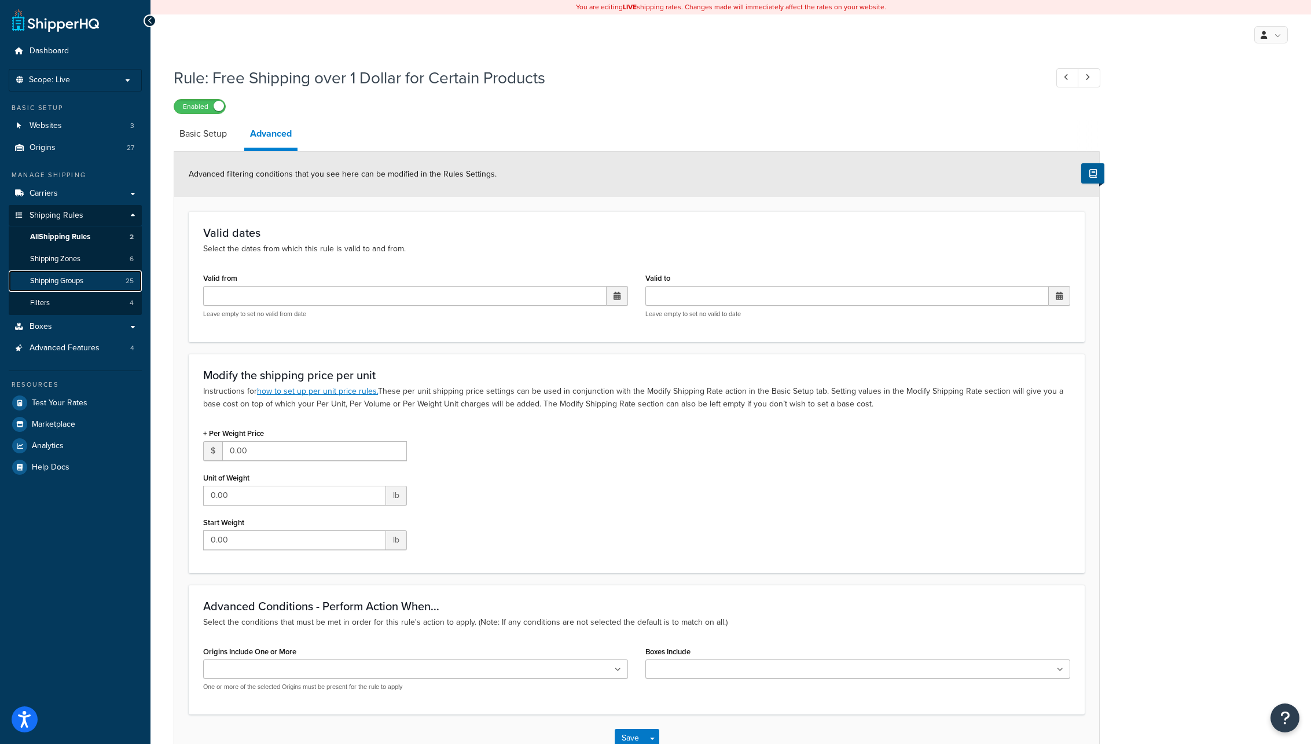
click at [54, 280] on span "Shipping Groups" at bounding box center [56, 281] width 53 height 10
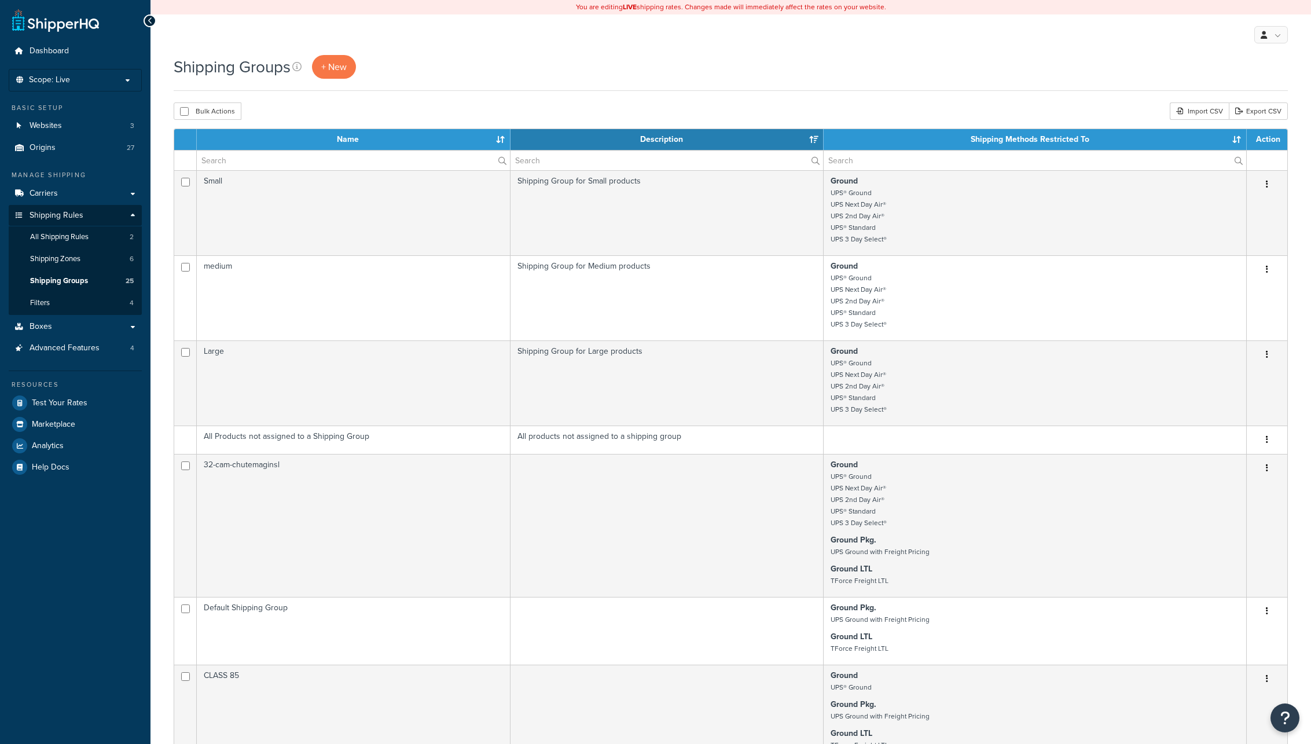
select select "15"
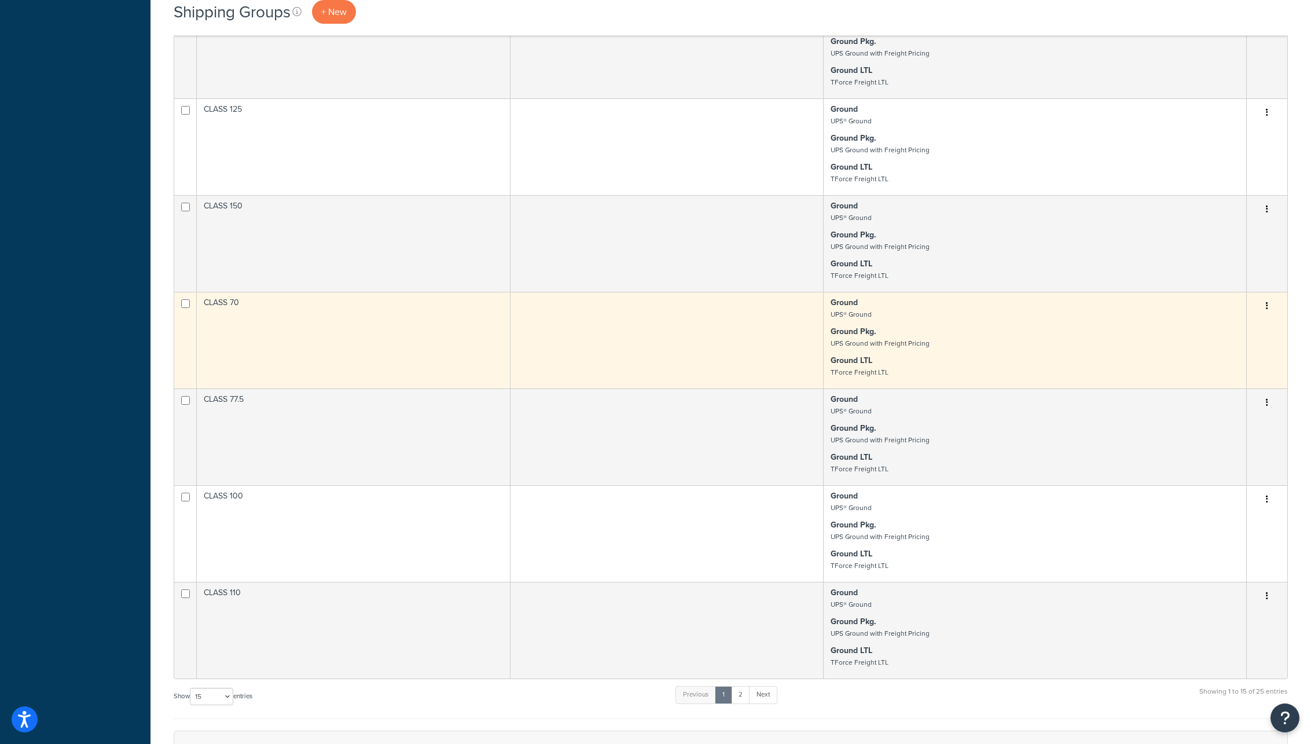
scroll to position [868, 0]
